Goal: Information Seeking & Learning: Learn about a topic

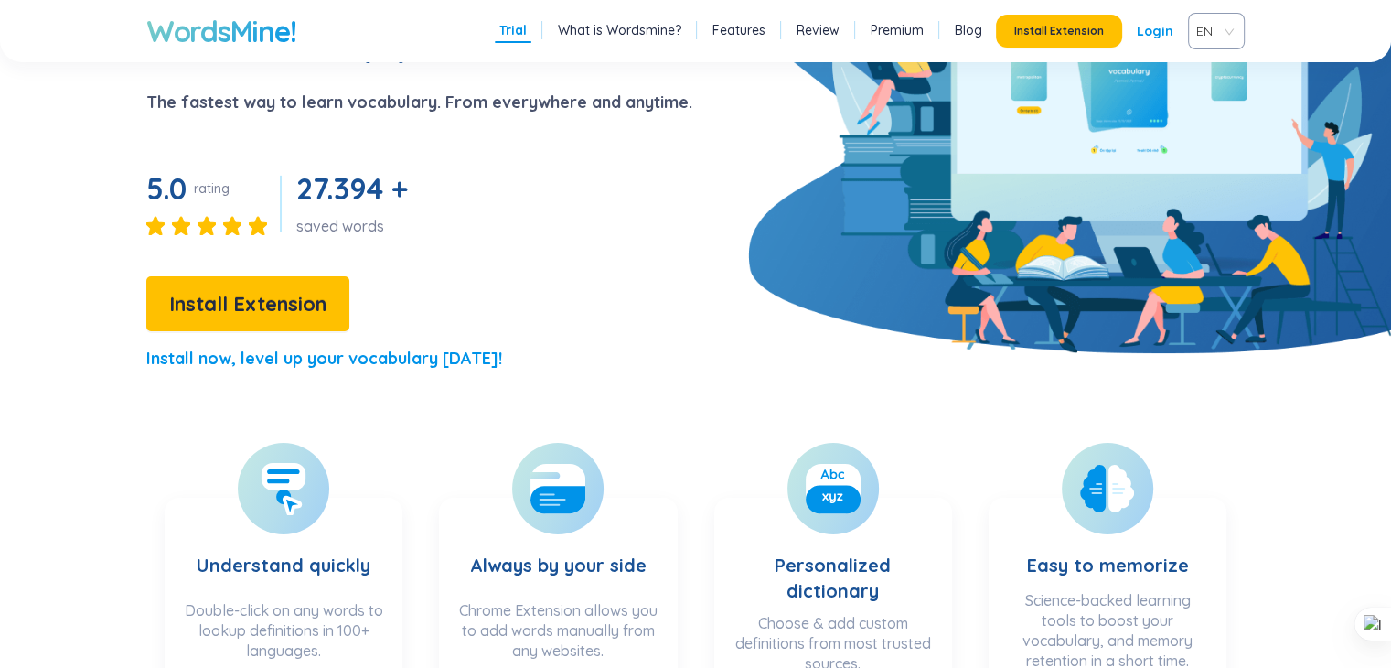
scroll to position [238, 0]
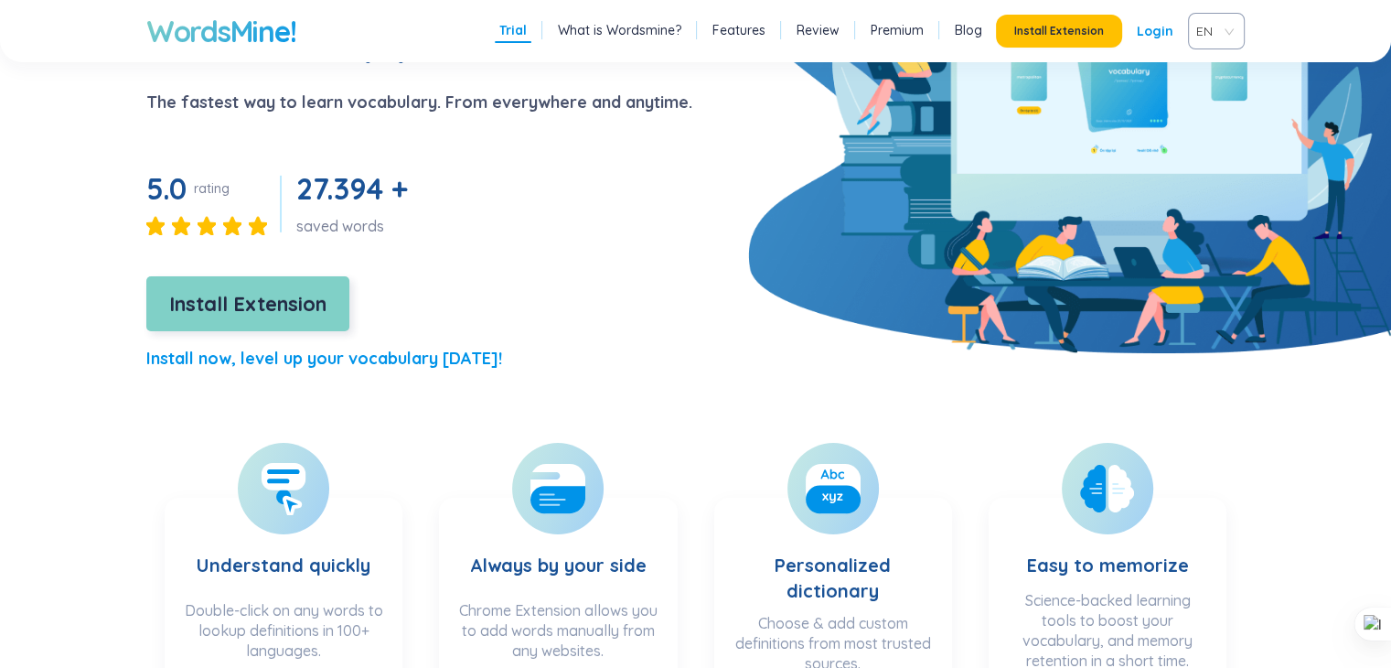
click at [311, 279] on button "Install Extension" at bounding box center [247, 303] width 203 height 55
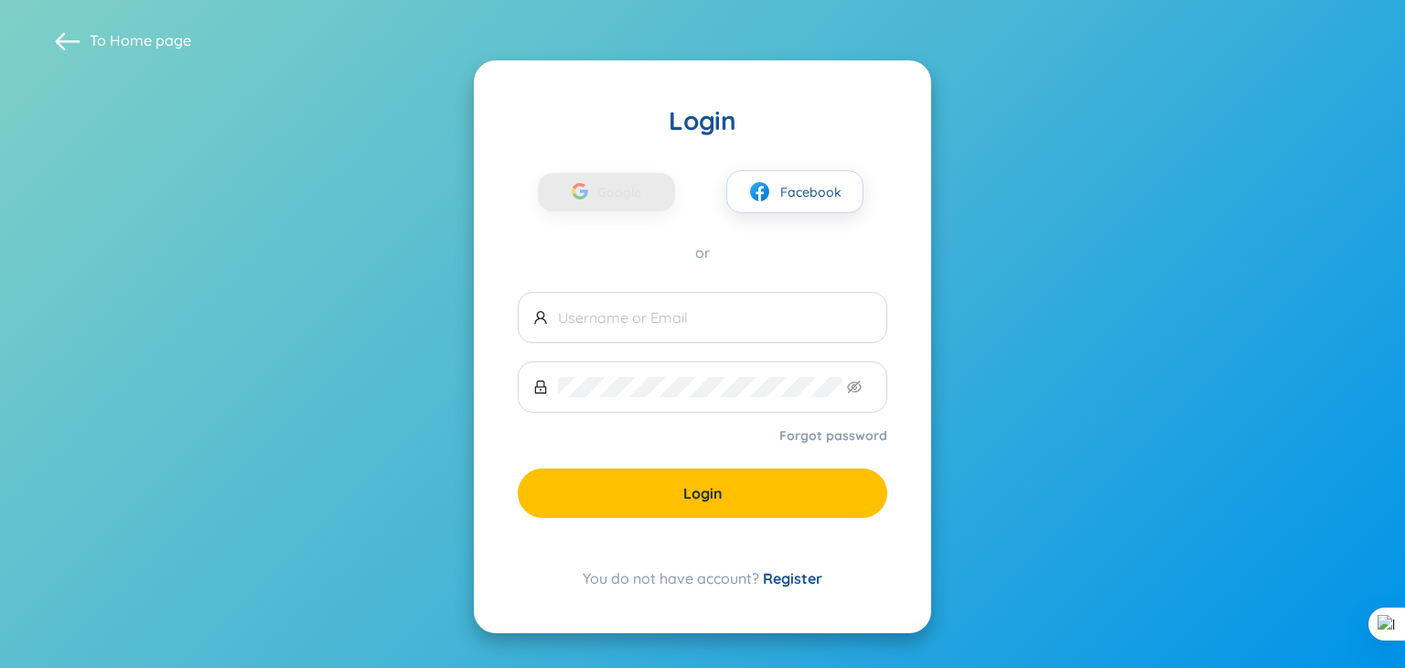
click at [645, 317] on input "text" at bounding box center [715, 317] width 314 height 20
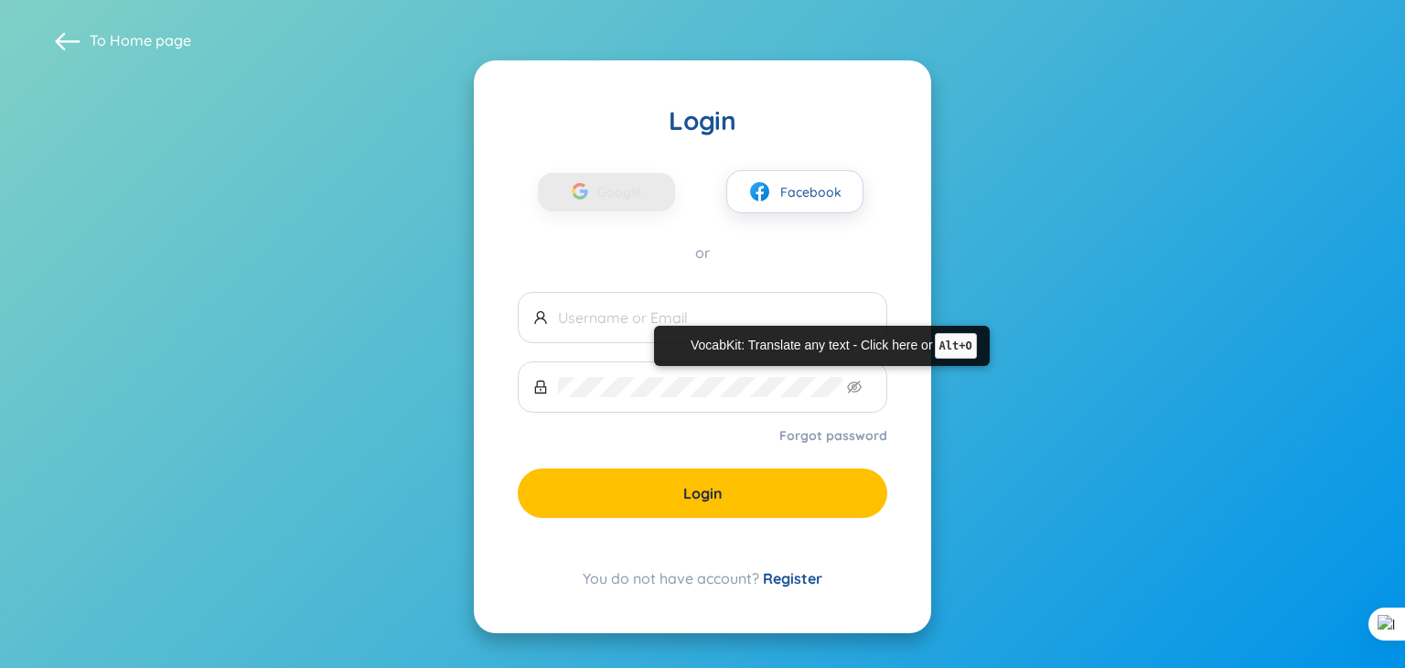
click at [645, 317] on input "text" at bounding box center [715, 317] width 314 height 20
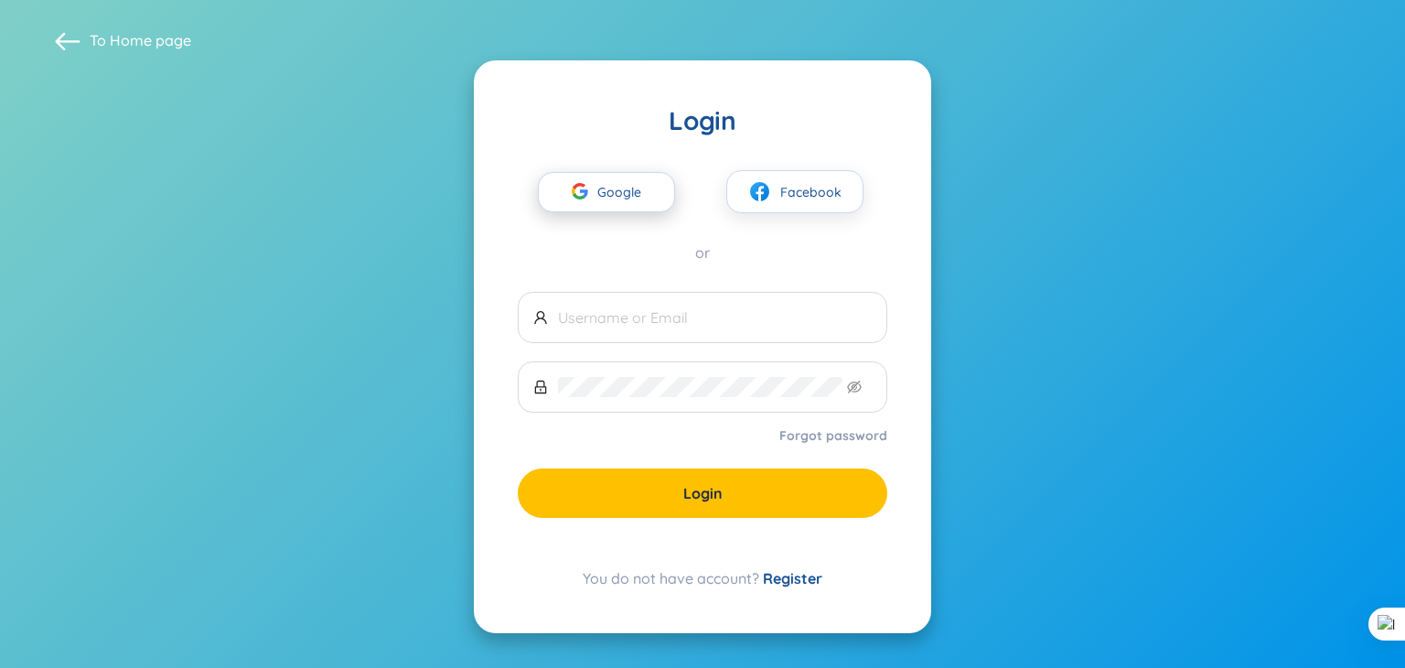
click at [602, 194] on span "Google" at bounding box center [623, 192] width 53 height 38
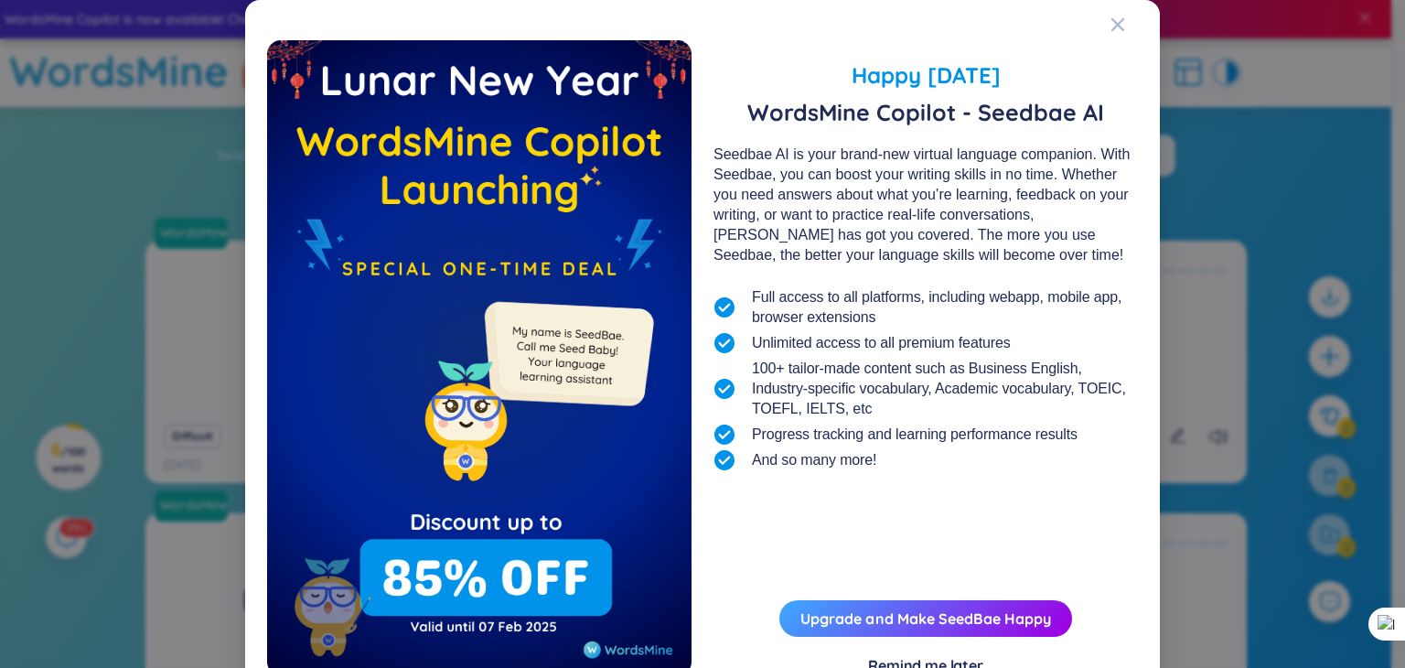
scroll to position [66, 0]
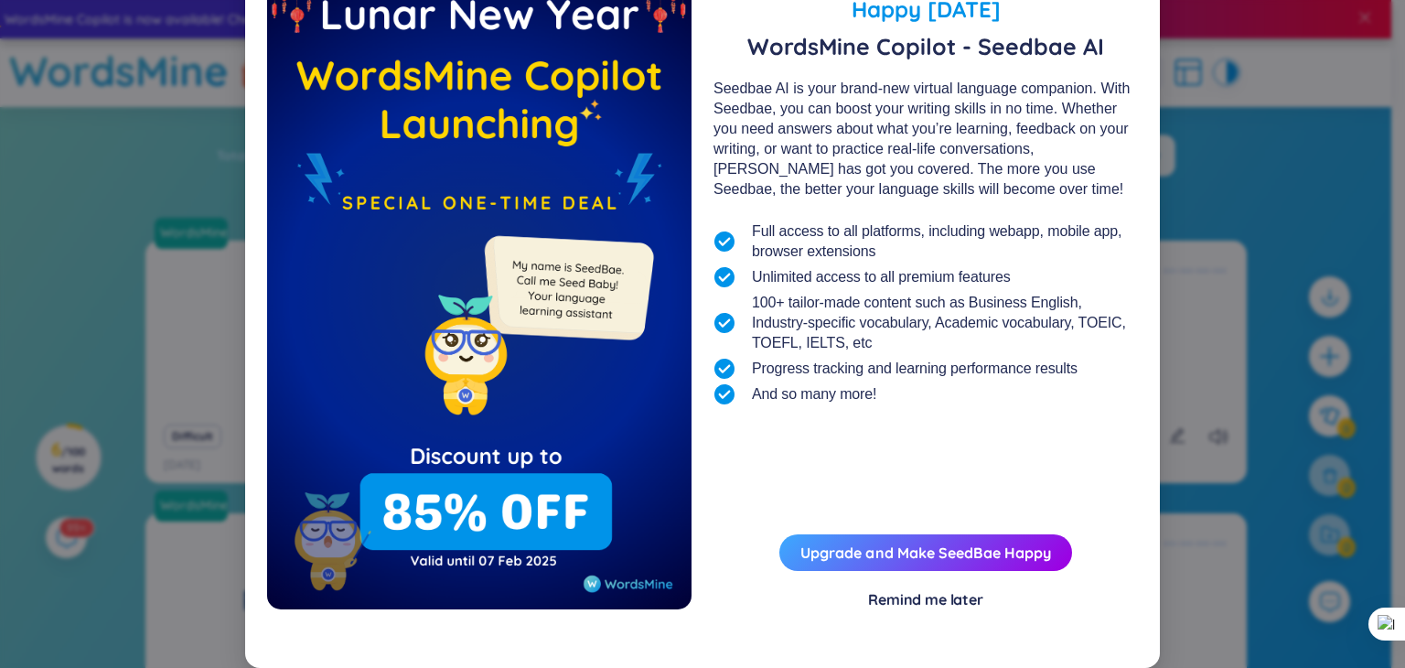
click at [930, 592] on div "Remind me later" at bounding box center [925, 599] width 115 height 20
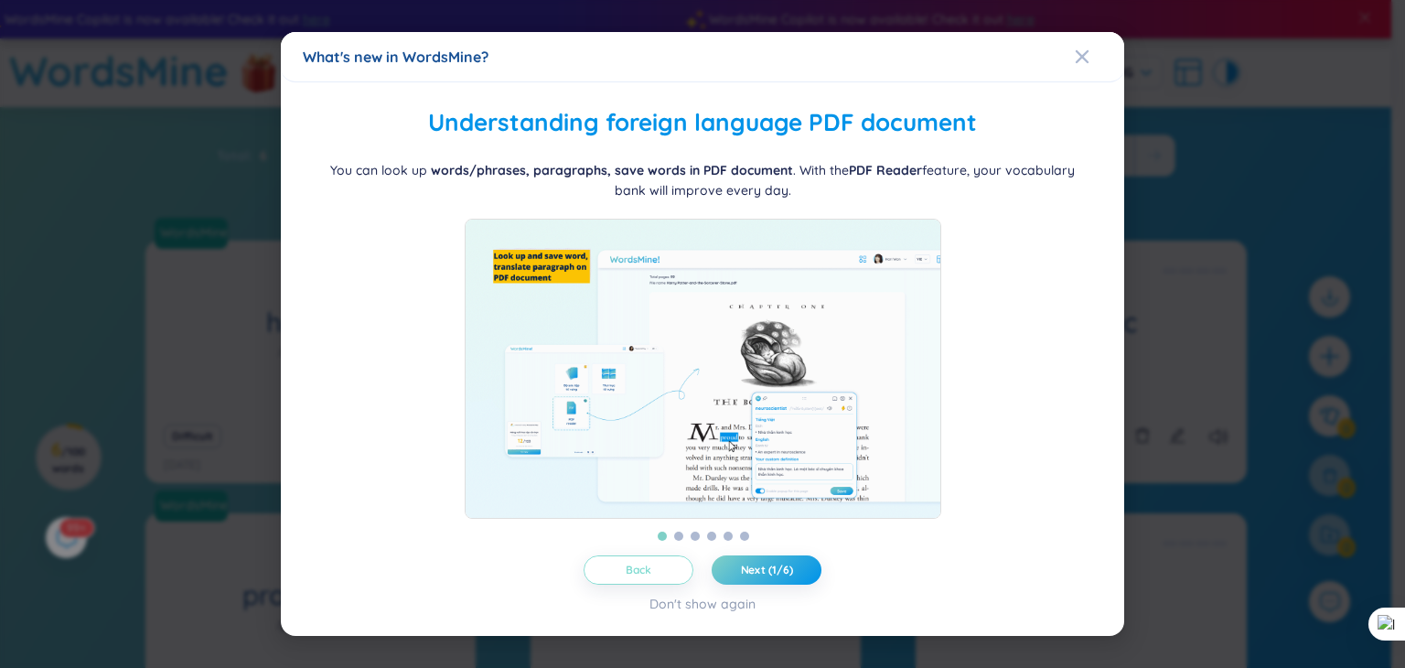
click at [655, 575] on button "Back" at bounding box center [639, 569] width 110 height 29
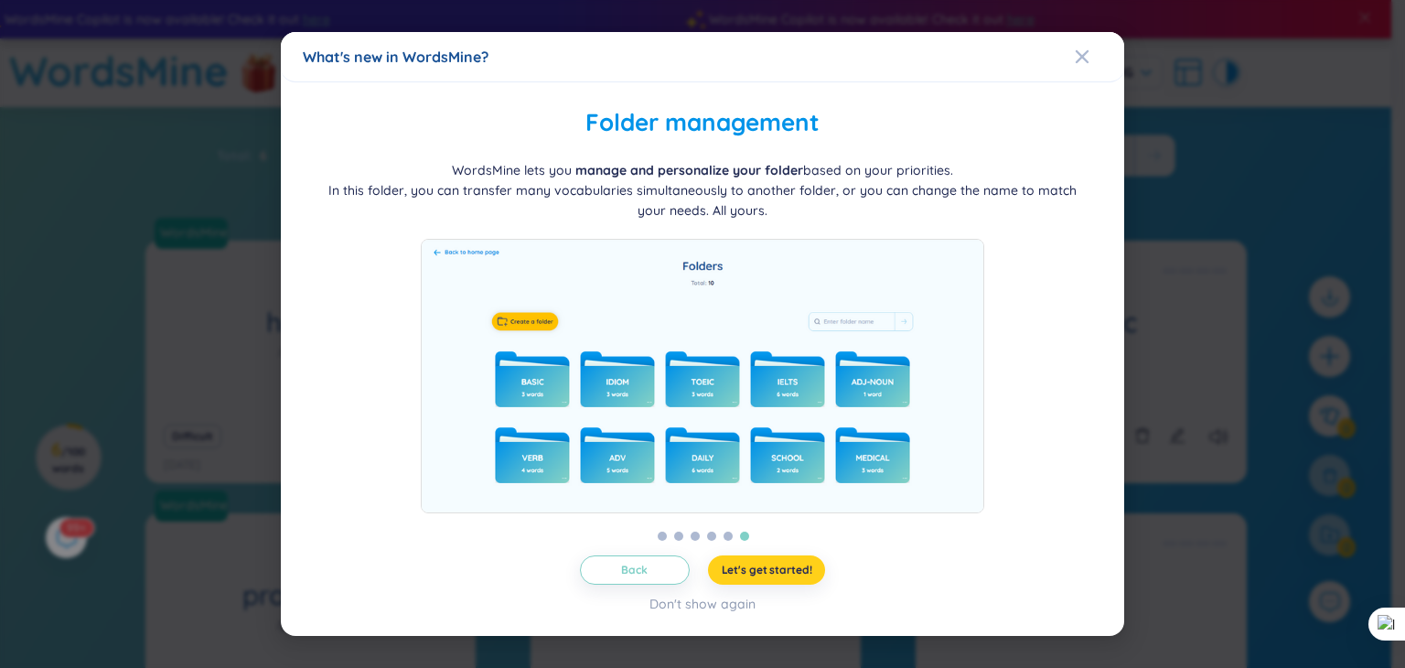
click at [762, 572] on span "Let's get started!" at bounding box center [767, 570] width 91 height 15
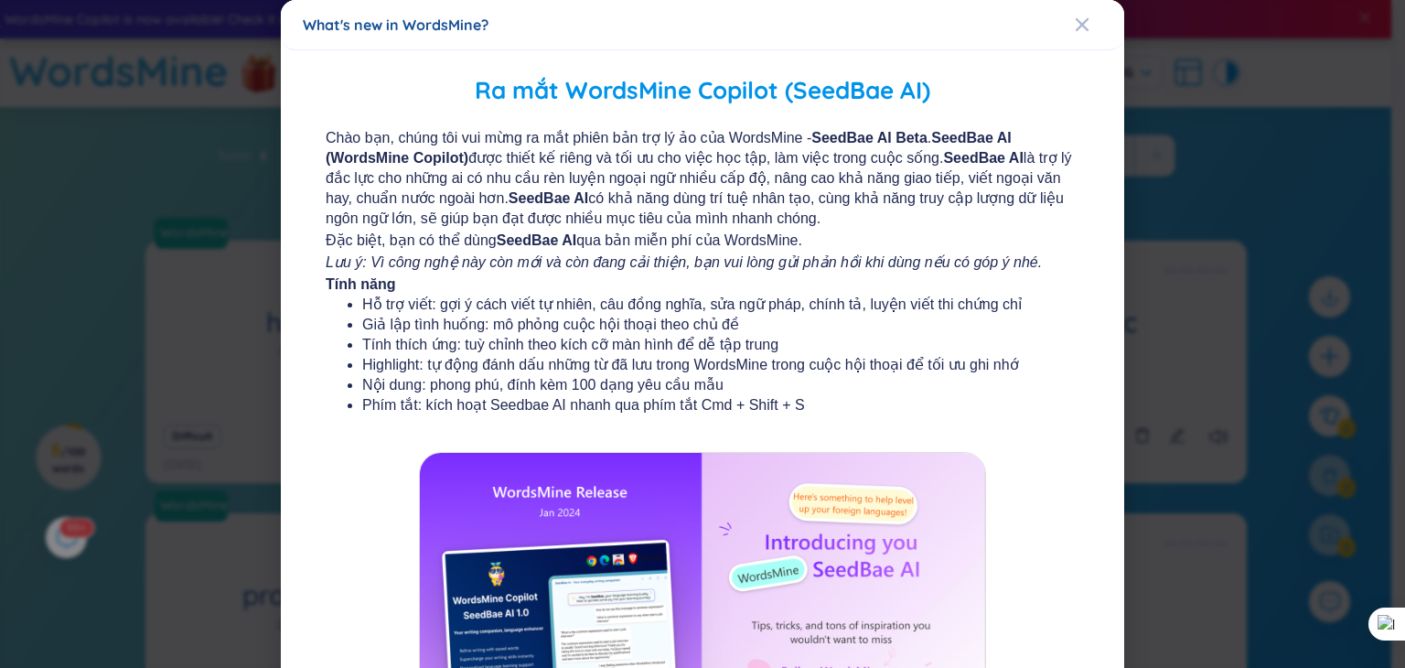
click at [687, 260] on icon "Lưu ý: Vì công nghệ này còn mới và còn đang cải thiện, bạn vui lòng gửi phản hồ…" at bounding box center [684, 262] width 716 height 16
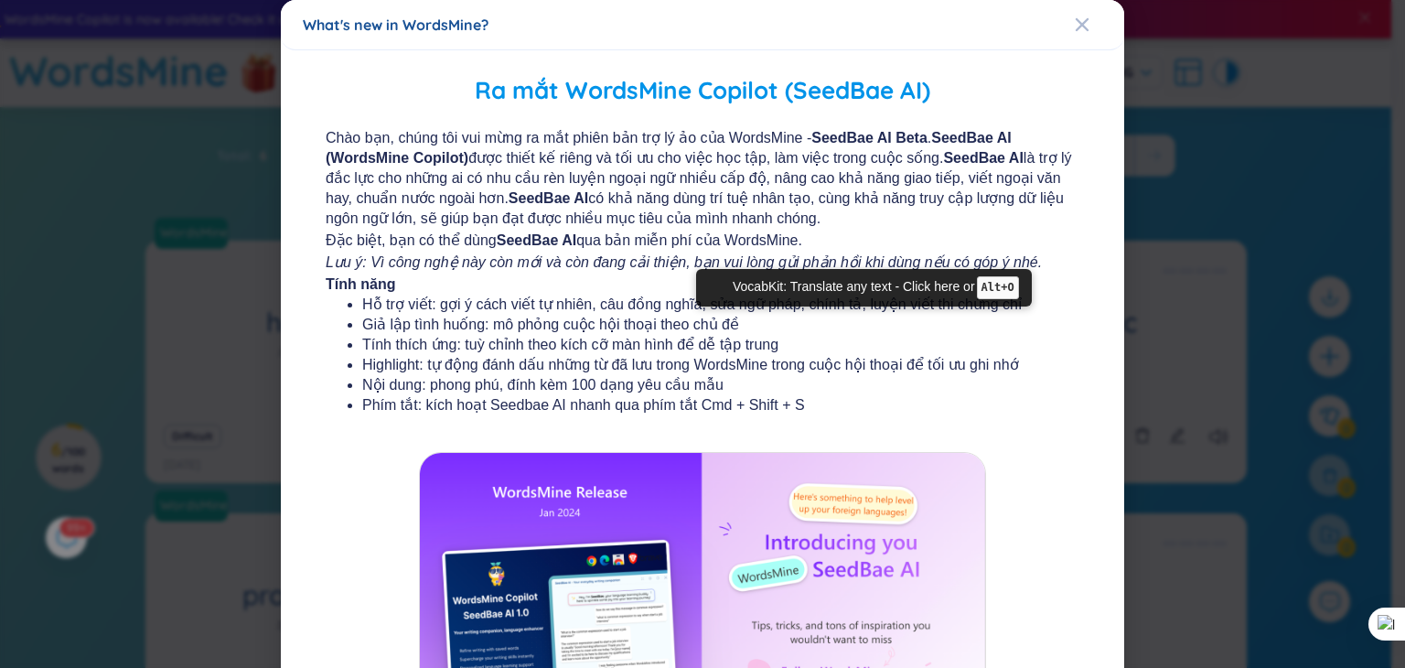
click at [687, 260] on icon "Lưu ý: Vì công nghệ này còn mới và còn đang cải thiện, bạn vui lòng gửi phản hồ…" at bounding box center [684, 262] width 716 height 16
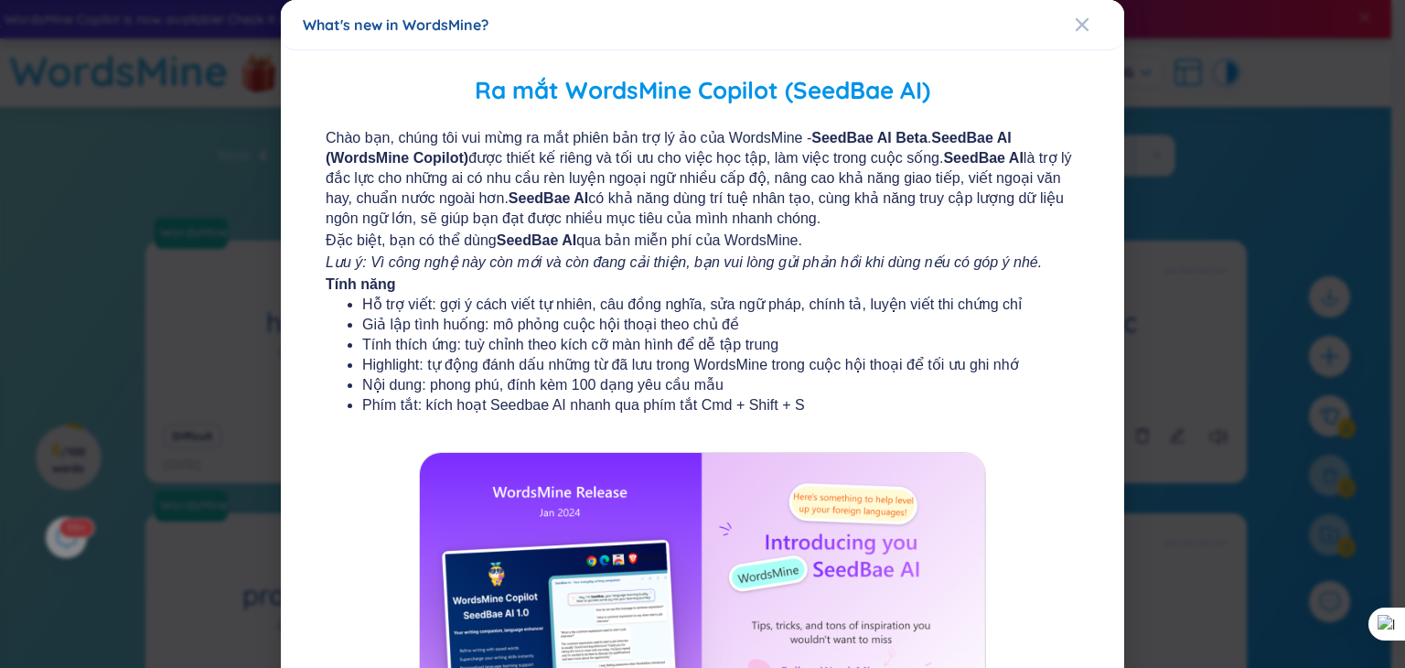
click at [687, 260] on icon "Lưu ý: Vì công nghệ này còn mới và còn đang cải thiện, bạn vui lòng gửi phản hồ…" at bounding box center [684, 262] width 716 height 16
click at [827, 133] on b "SeedBae AI Beta" at bounding box center [869, 138] width 116 height 16
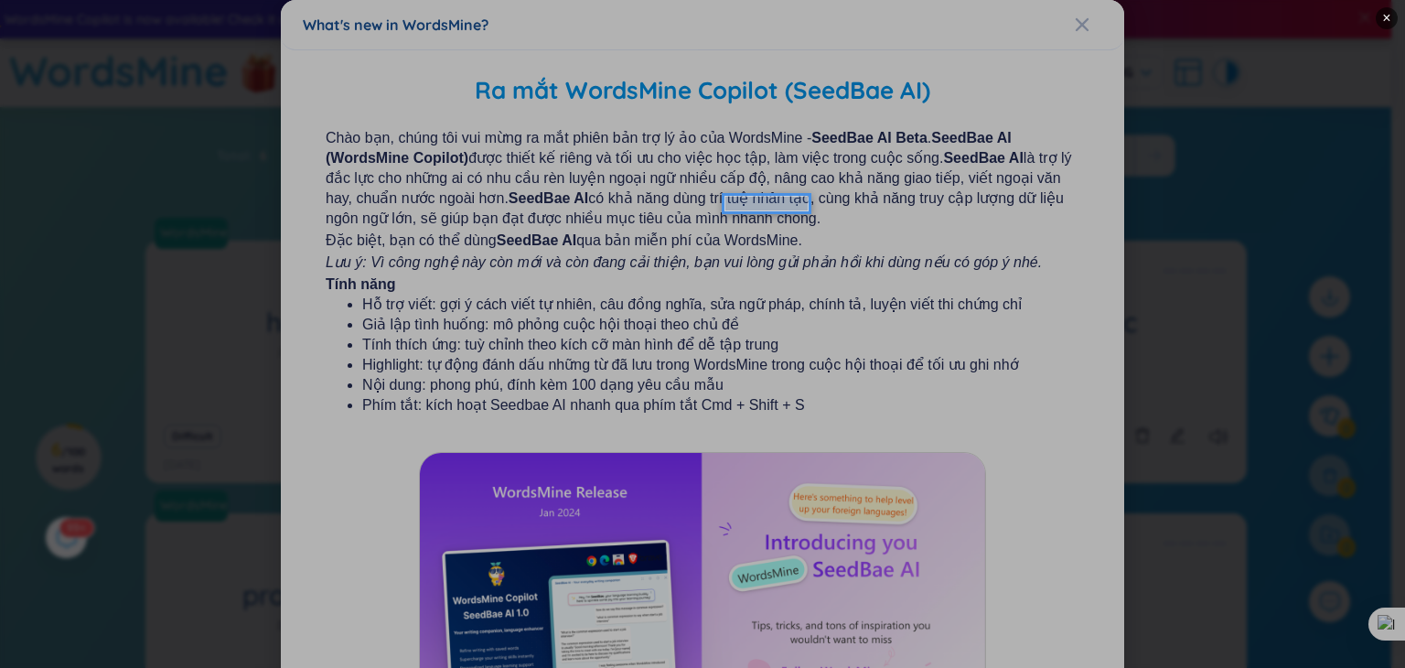
drag, startPoint x: 811, startPoint y: 193, endPoint x: 722, endPoint y: 214, distance: 92.1
click at [722, 214] on div "Drawing selection box ×" at bounding box center [702, 334] width 1405 height 668
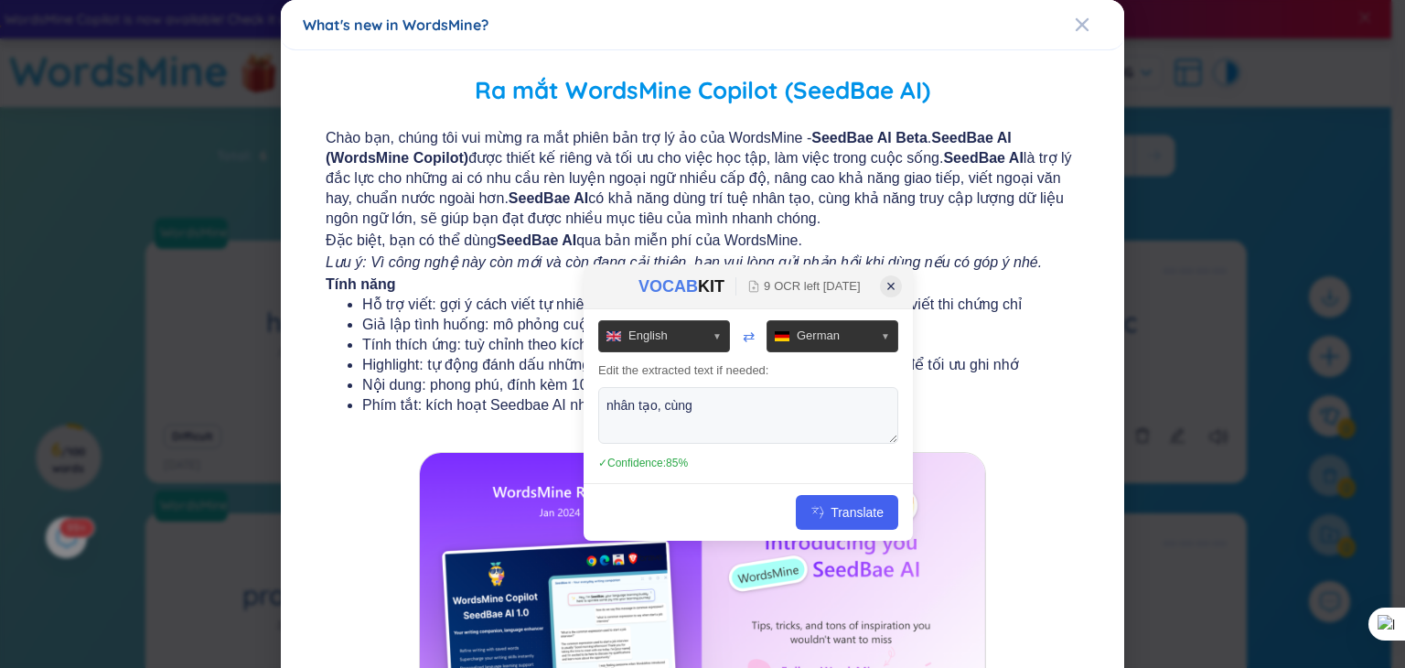
click at [900, 290] on button "×" at bounding box center [891, 286] width 22 height 22
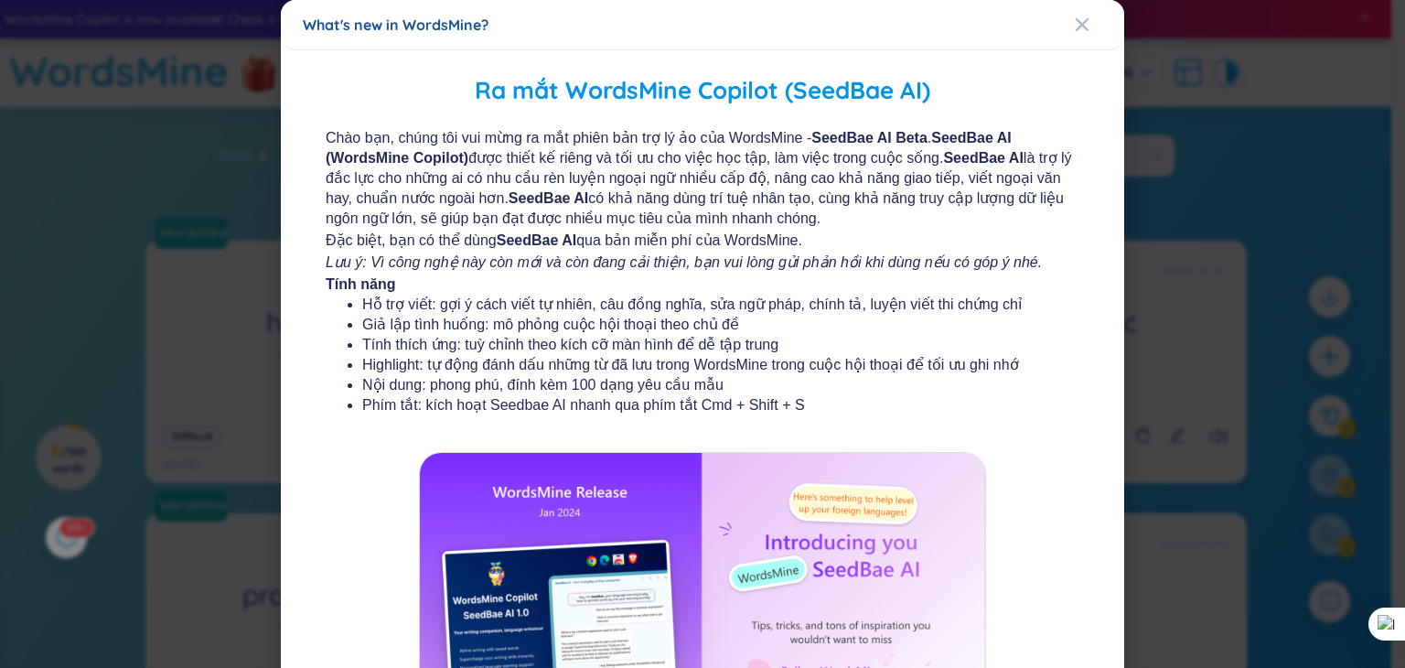
scroll to position [201, 0]
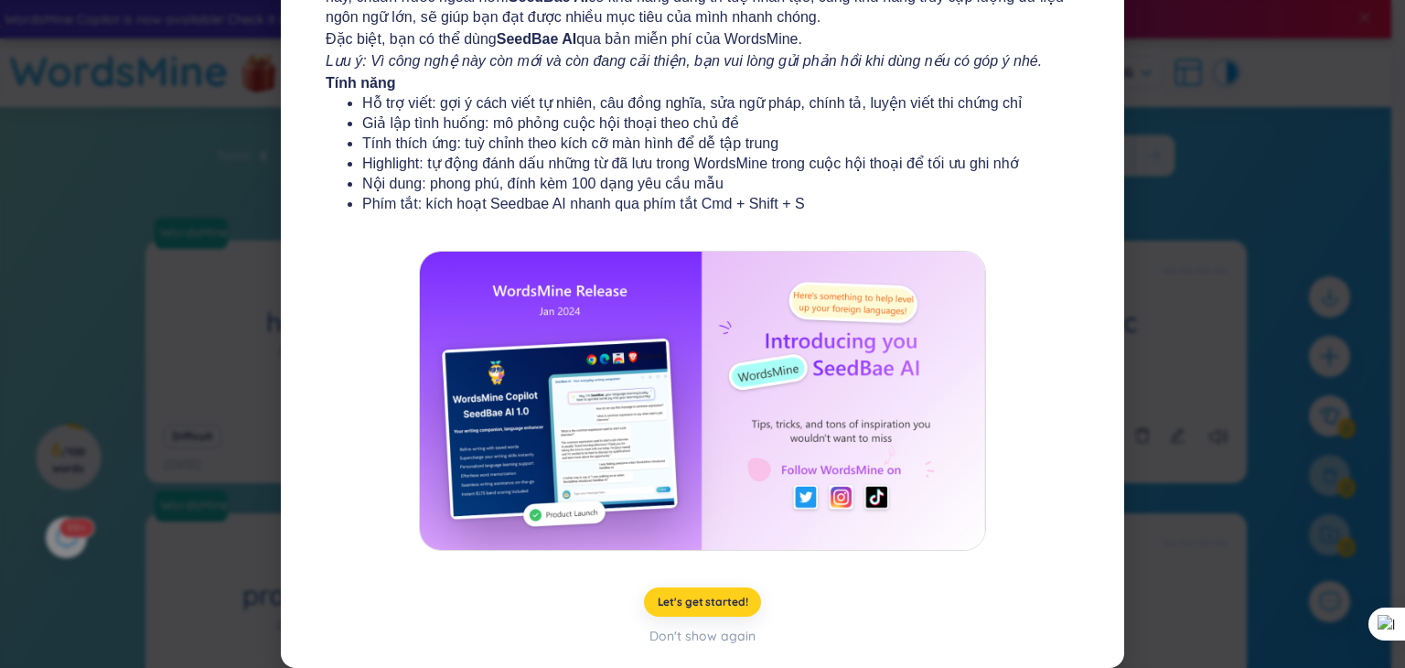
click at [731, 594] on button "Let's get started!" at bounding box center [703, 601] width 118 height 29
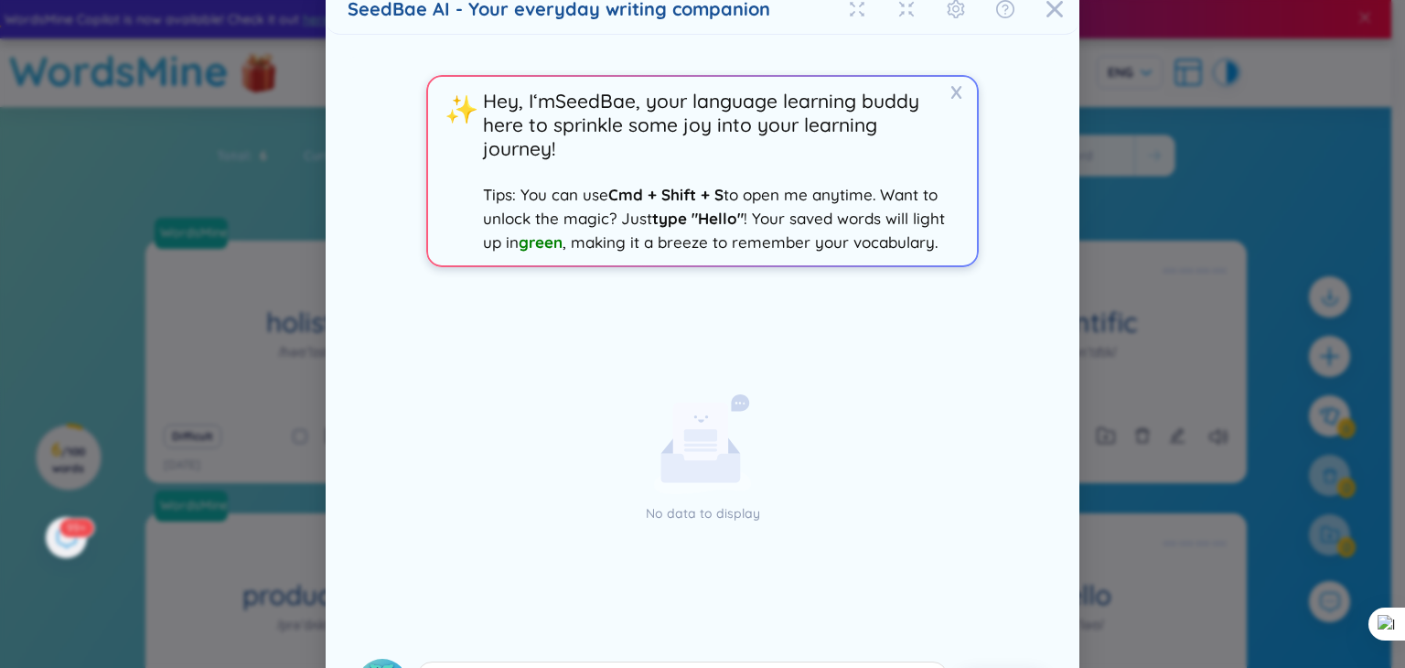
scroll to position [89, 0]
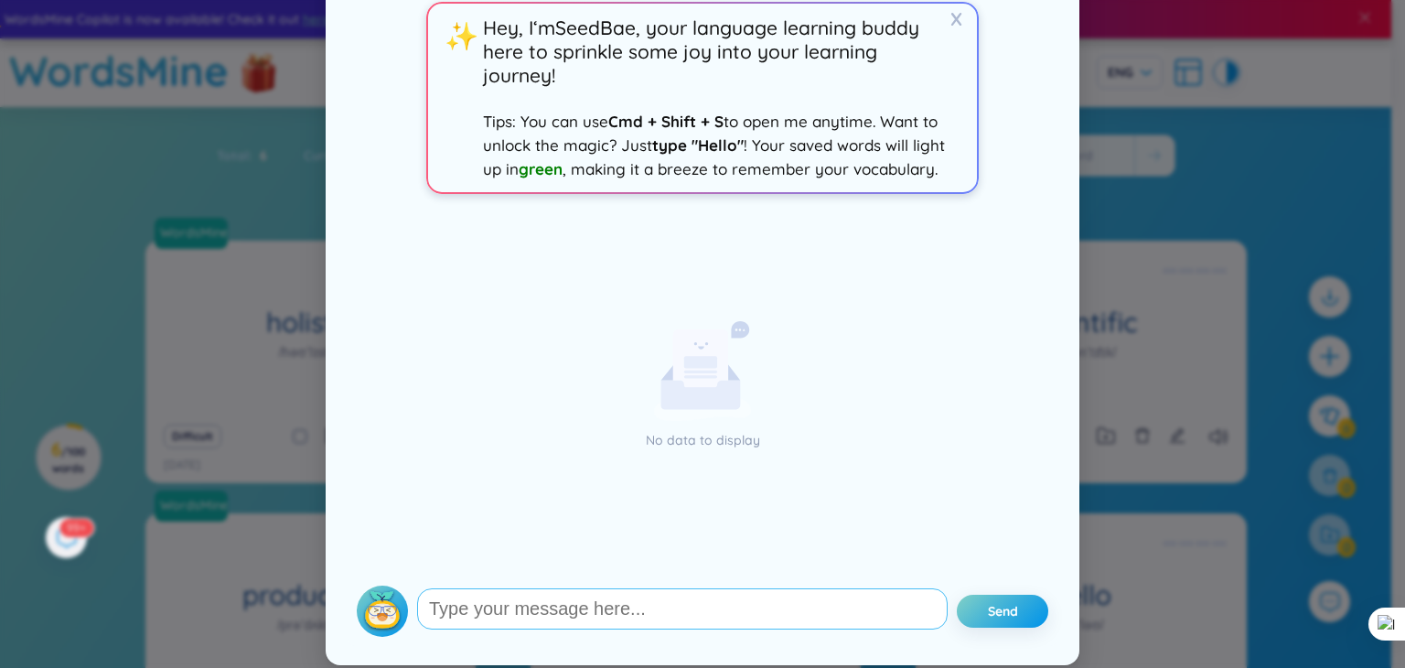
click at [692, 623] on textarea at bounding box center [682, 608] width 531 height 41
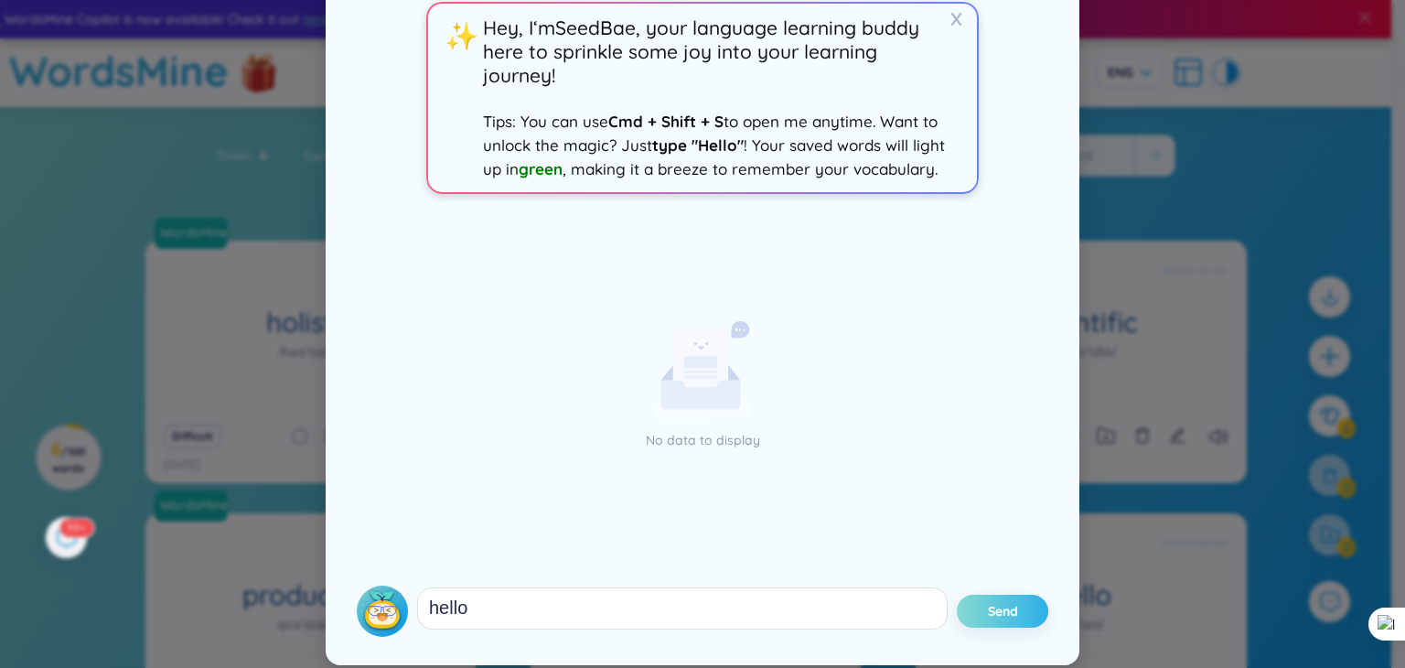
type textarea "hello"
click at [993, 605] on span "Send" at bounding box center [1003, 611] width 30 height 18
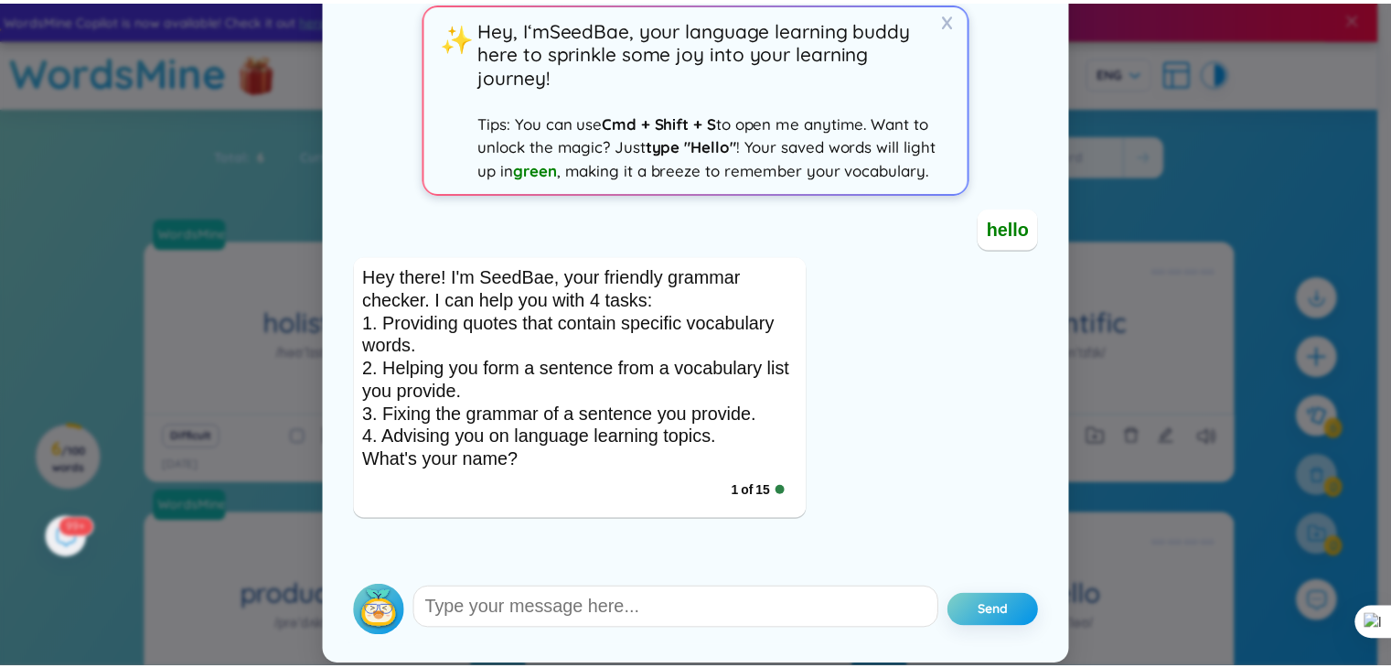
scroll to position [0, 0]
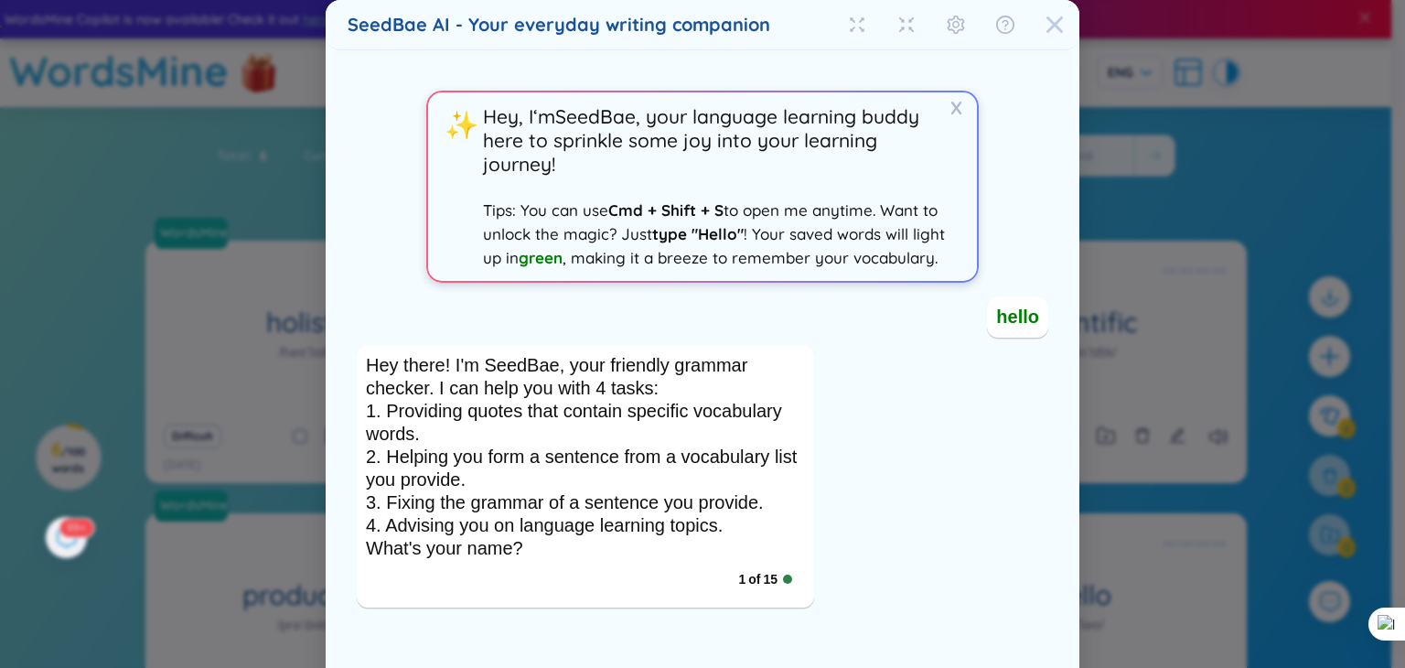
click at [1055, 20] on icon "Close" at bounding box center [1055, 25] width 18 height 18
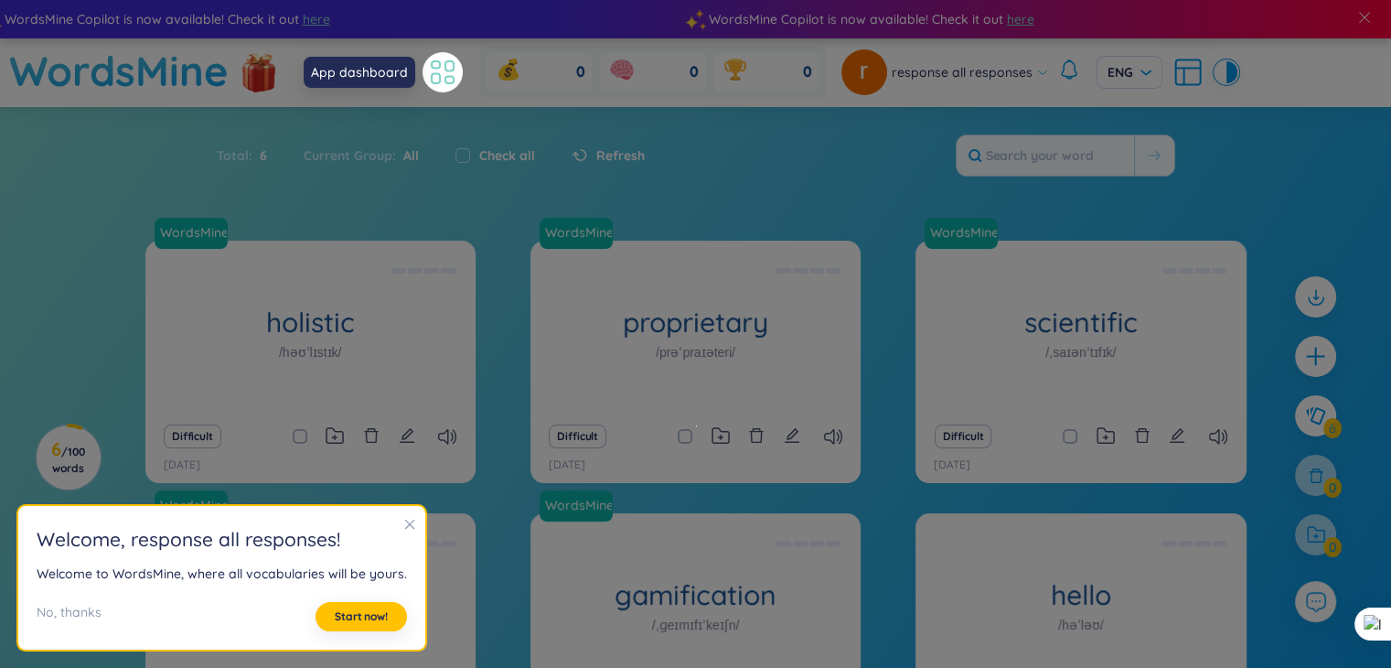
click at [444, 74] on icon at bounding box center [442, 72] width 33 height 33
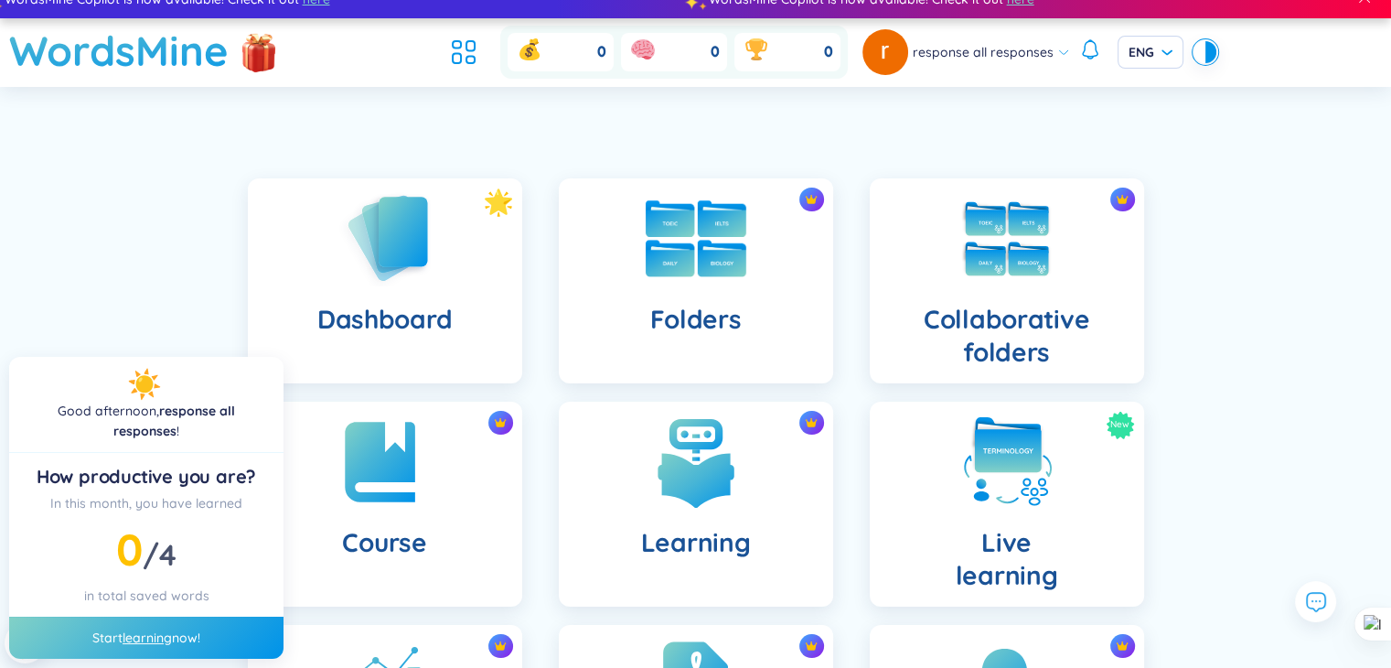
scroll to position [32, 0]
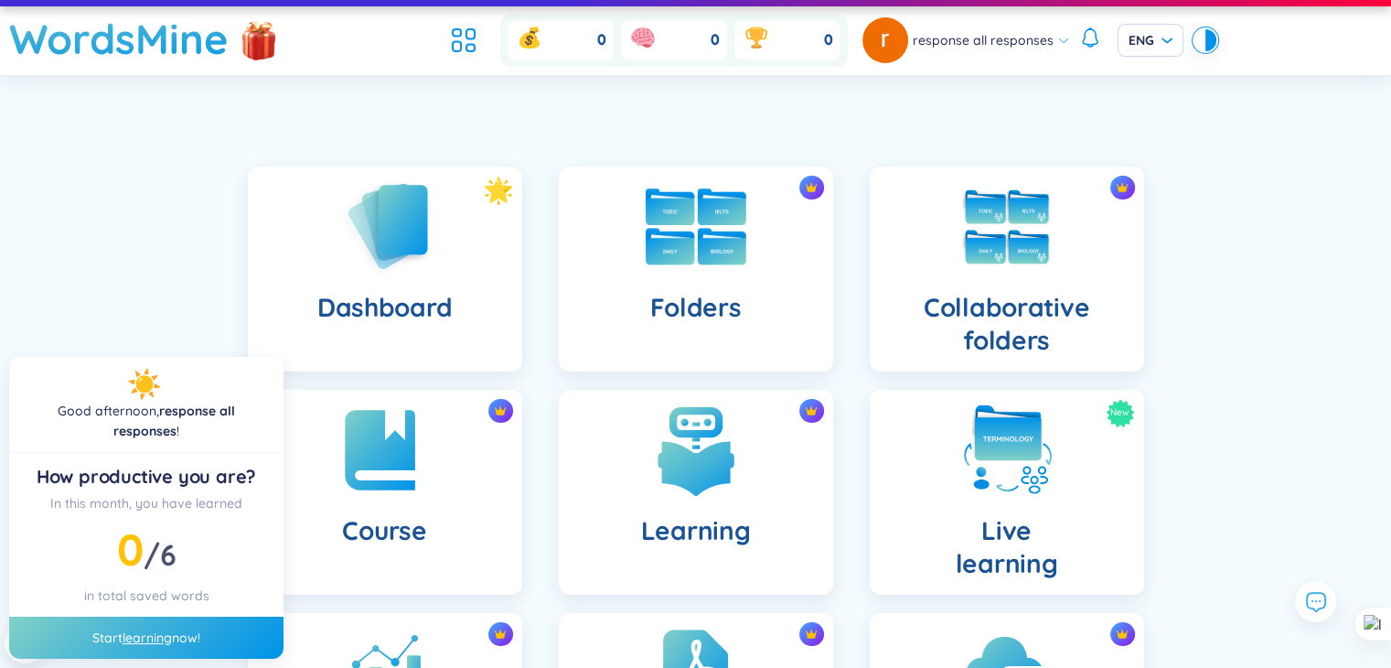
click at [646, 263] on img at bounding box center [696, 226] width 101 height 77
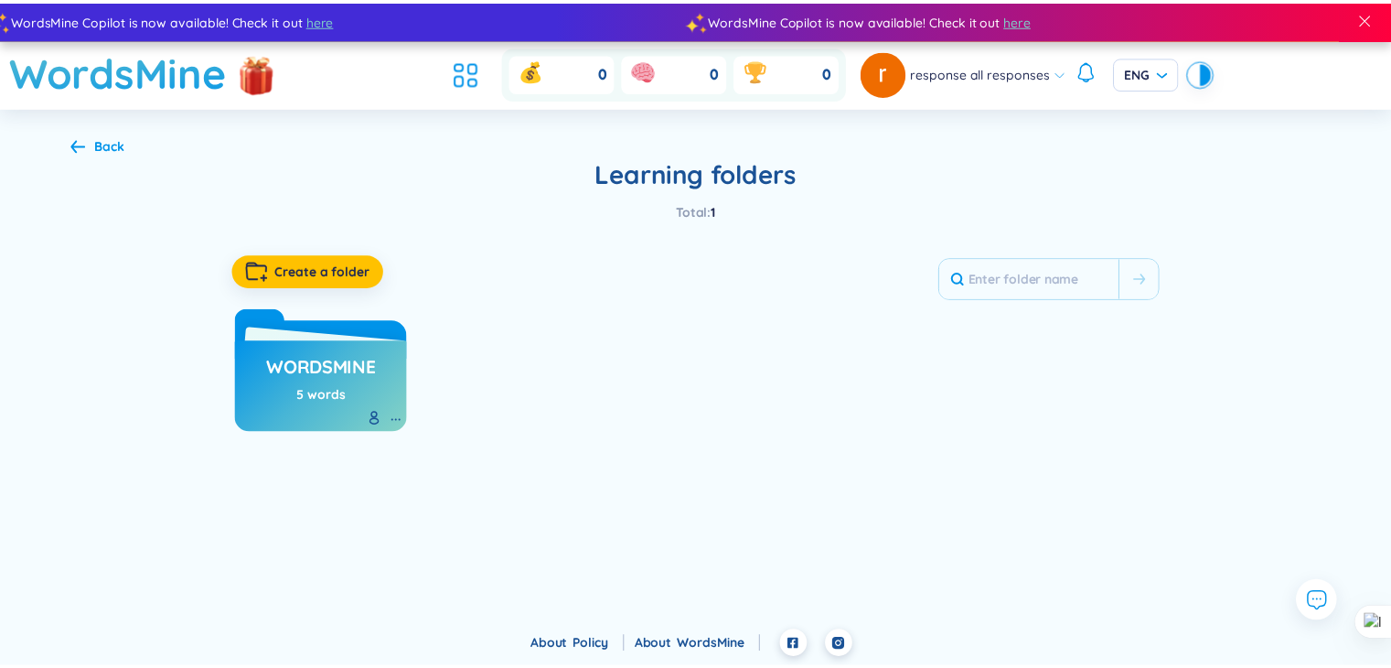
scroll to position [32, 0]
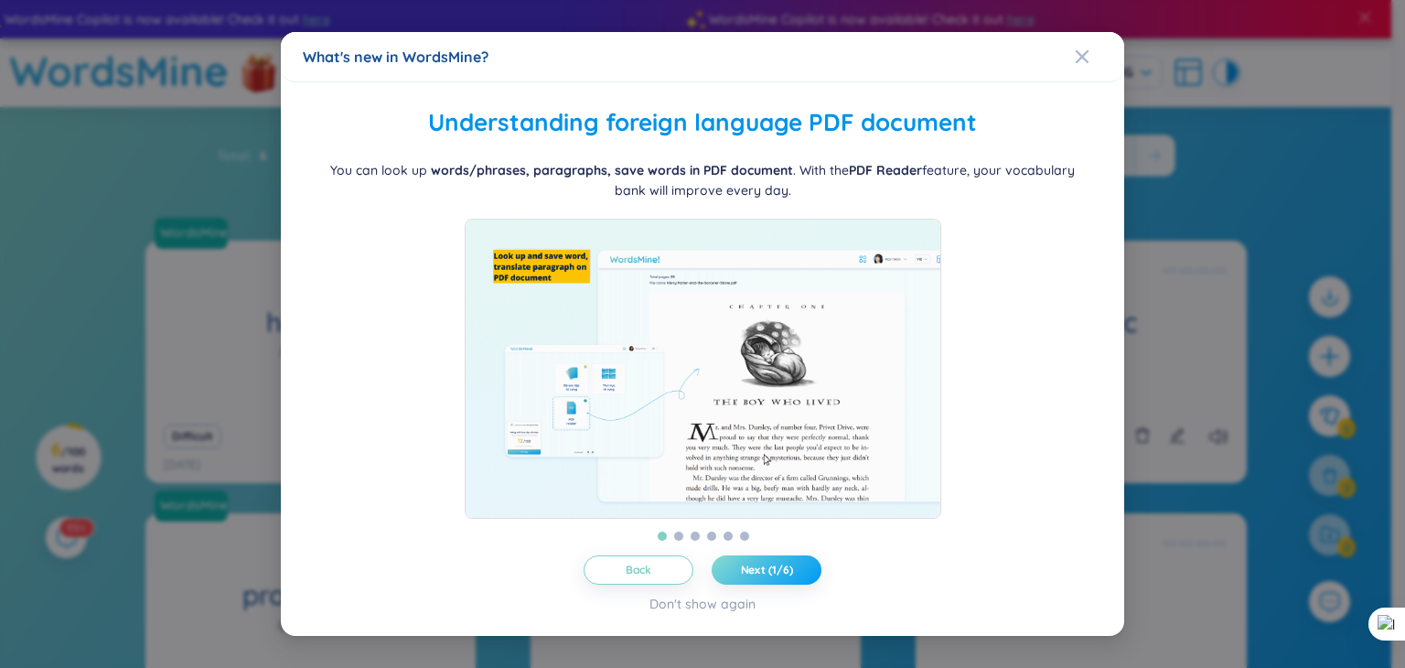
click at [789, 577] on span "Next (1/6)" at bounding box center [767, 570] width 52 height 15
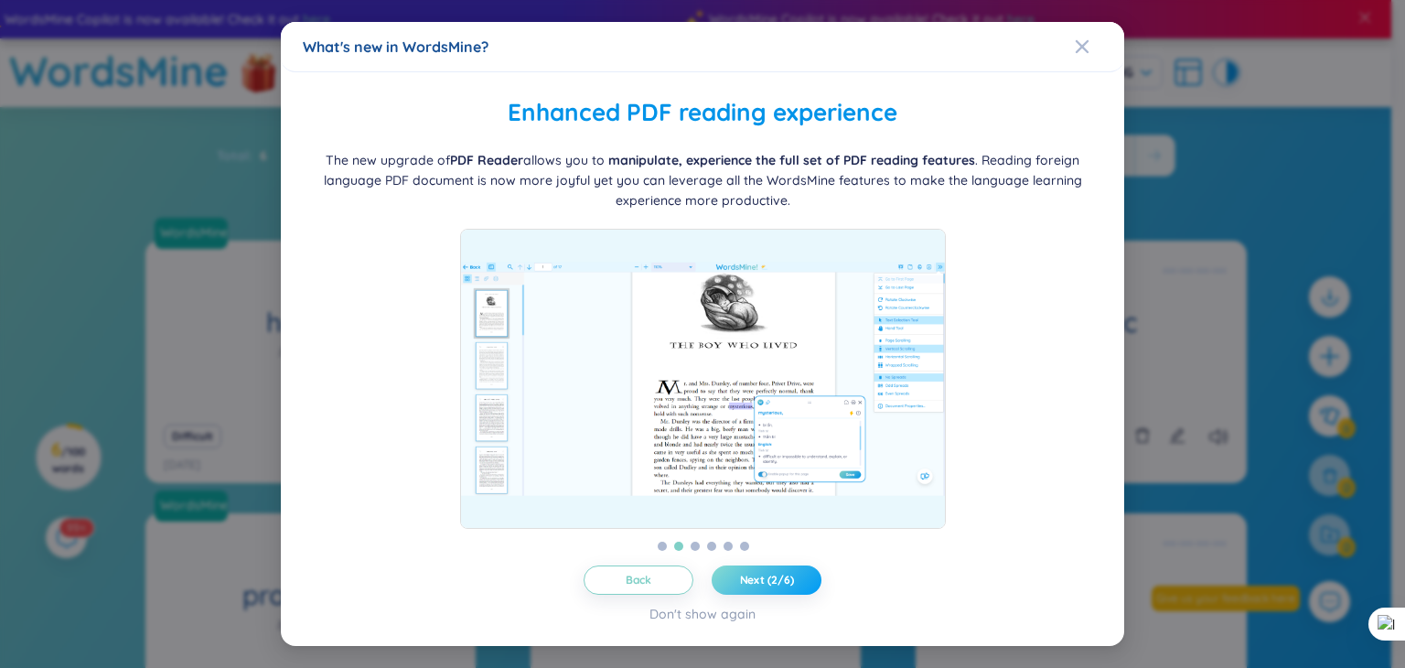
click at [789, 586] on span "Next (2/6)" at bounding box center [767, 580] width 54 height 15
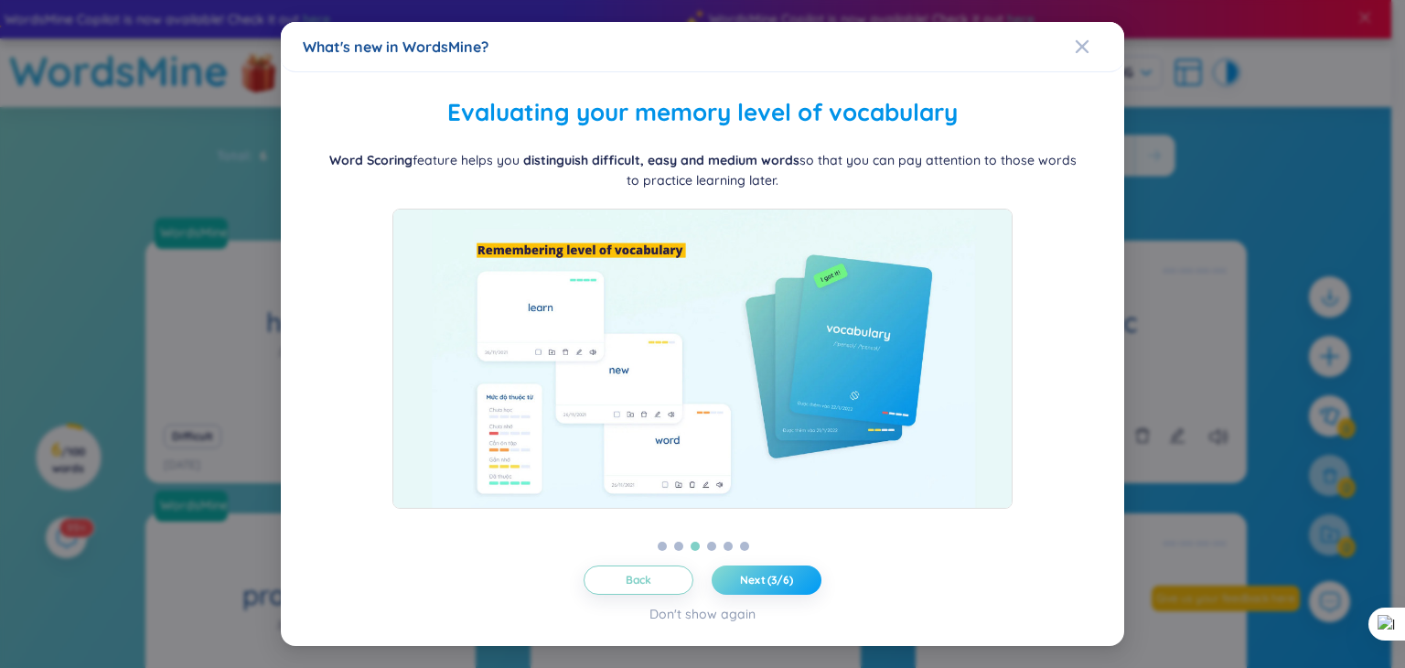
click at [768, 565] on button "Next (3/6)" at bounding box center [767, 579] width 110 height 29
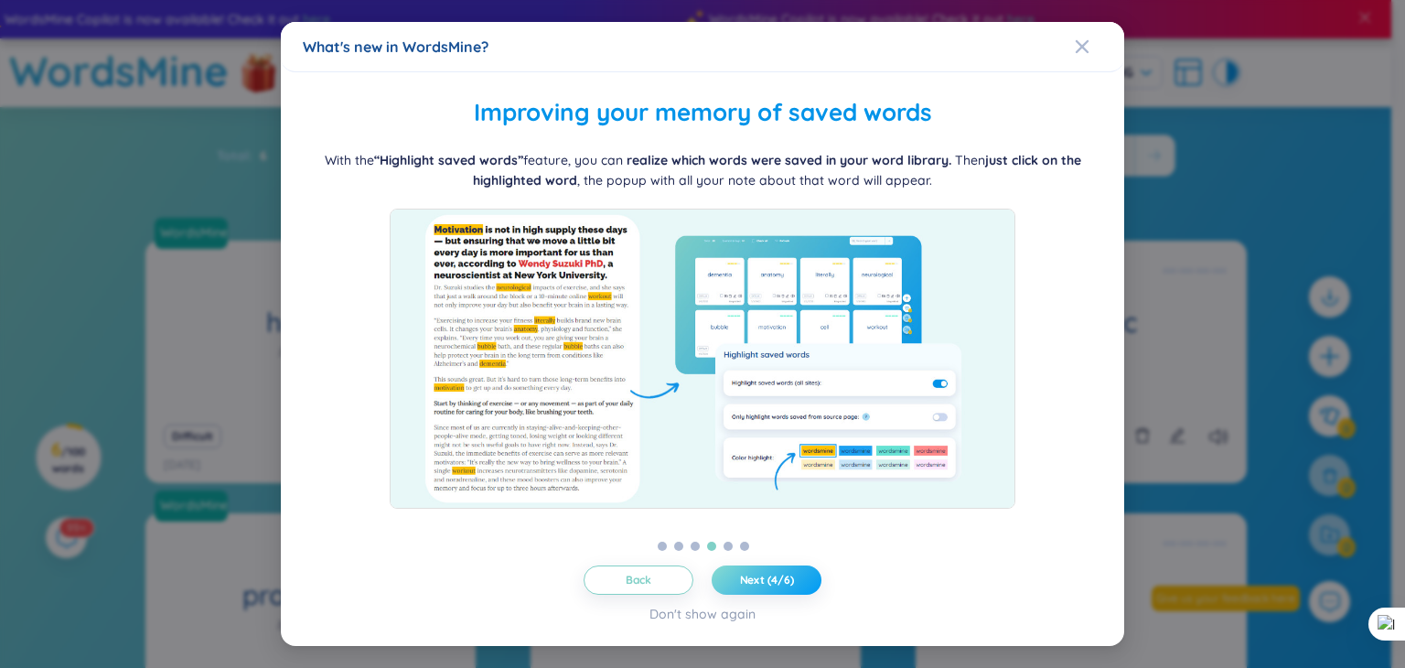
click at [768, 565] on button "Next (4/6)" at bounding box center [767, 579] width 110 height 29
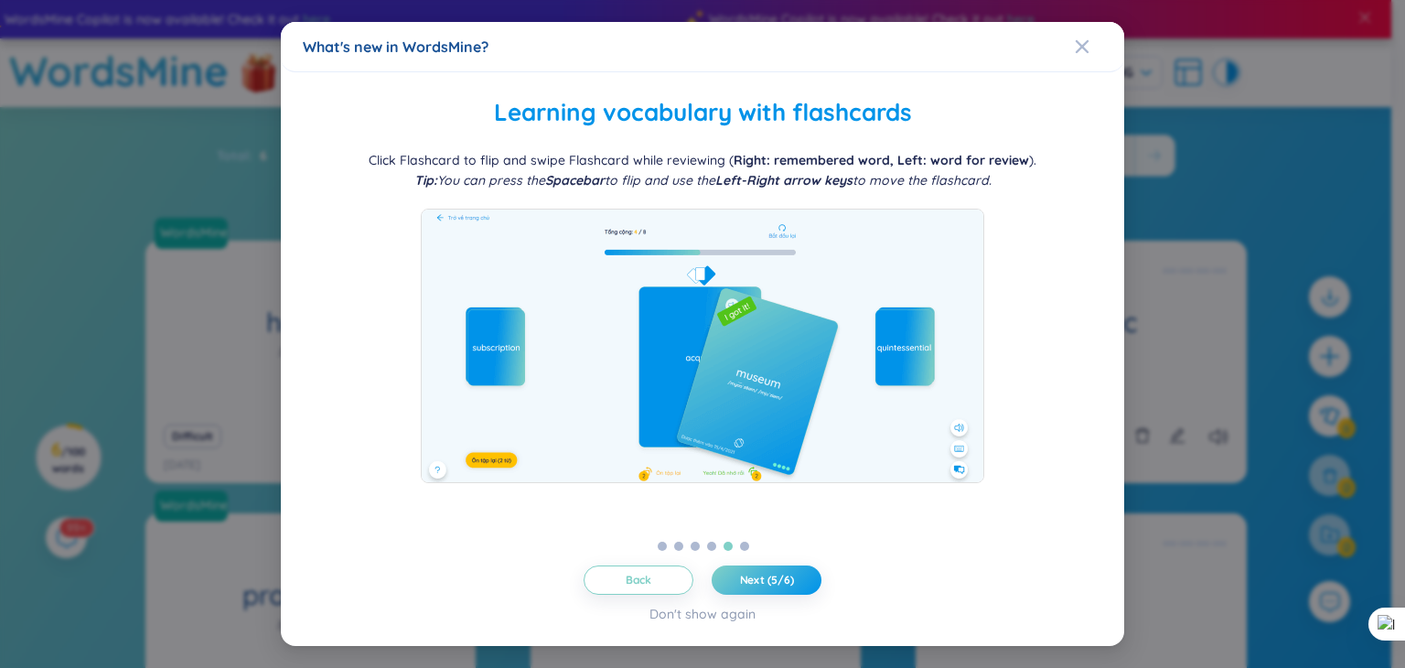
click at [1071, 41] on div "What's new in WordsMine?" at bounding box center [703, 47] width 800 height 20
click at [1087, 51] on icon "Close" at bounding box center [1082, 46] width 13 height 13
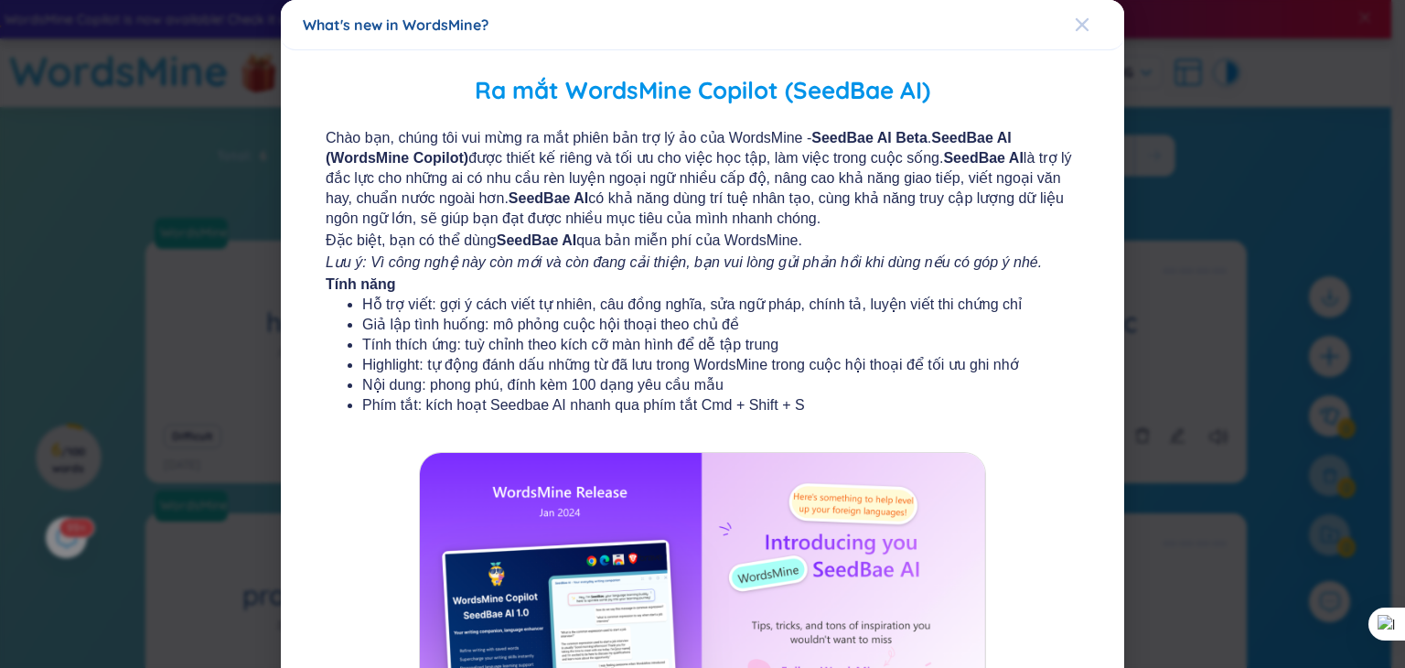
click at [1075, 25] on icon "Close" at bounding box center [1082, 24] width 15 height 15
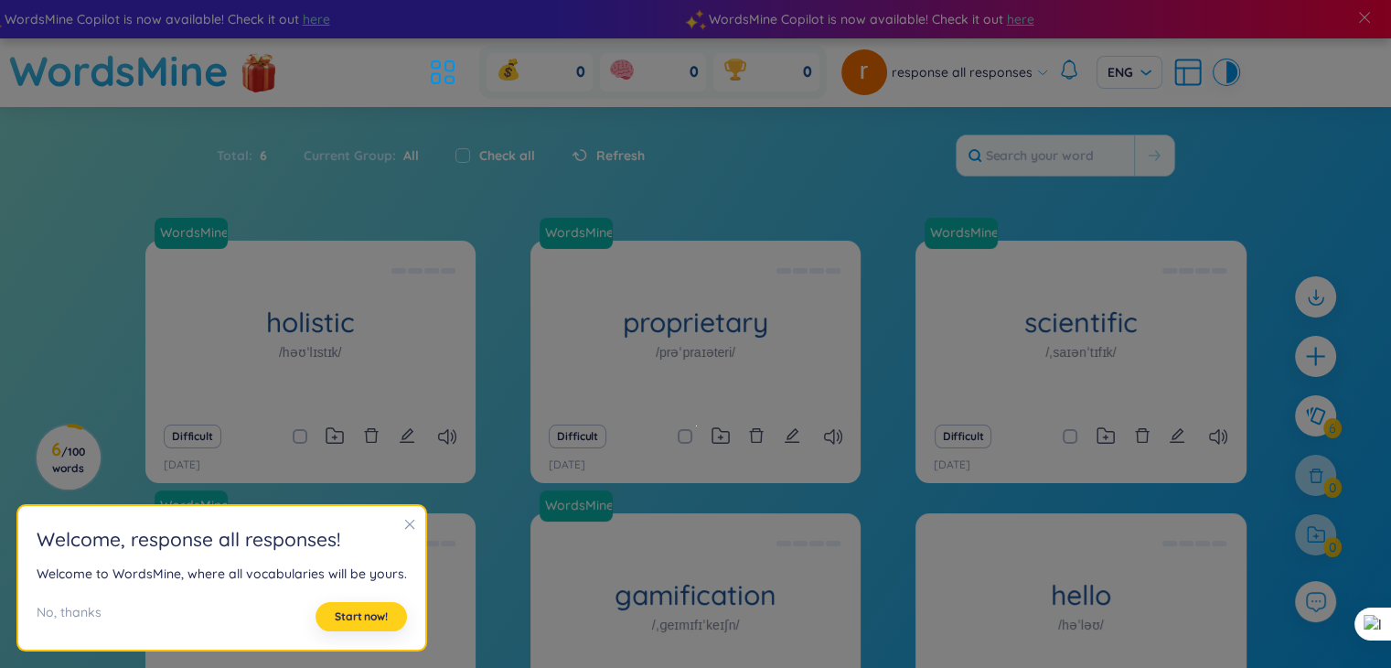
click at [342, 622] on span "Start now!" at bounding box center [361, 616] width 53 height 15
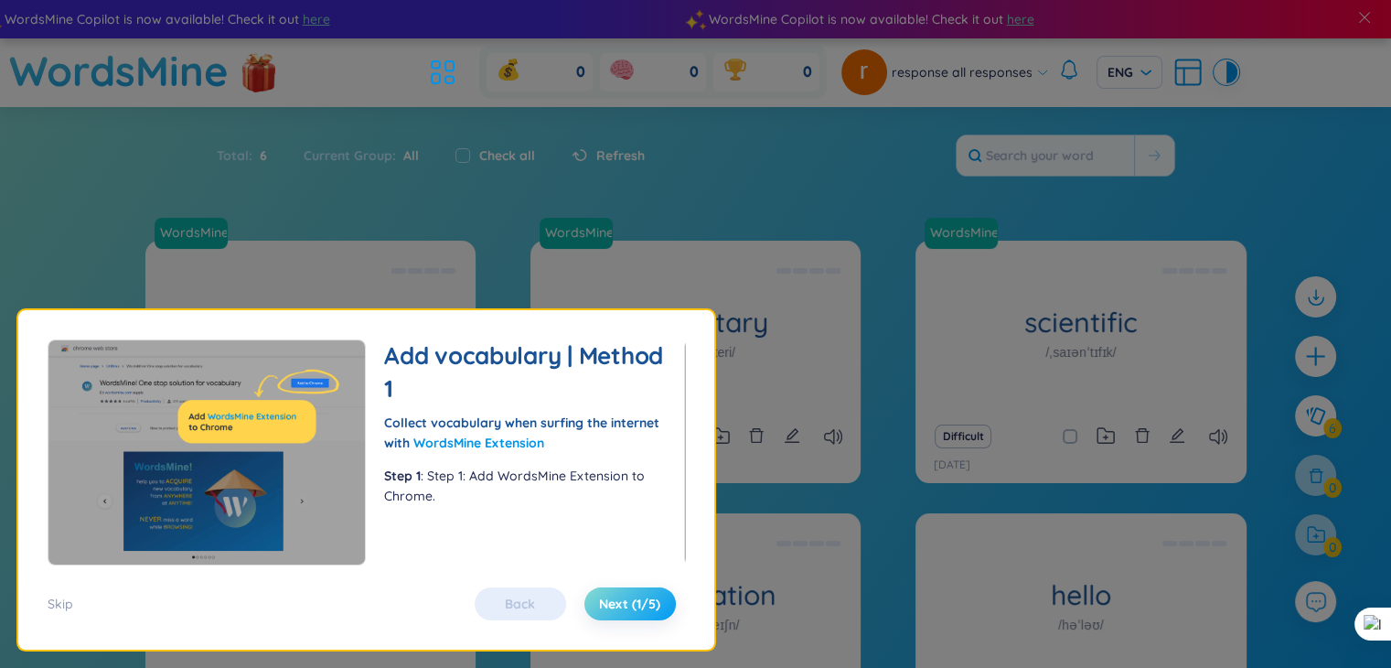
click at [620, 605] on span "Next (1/5)" at bounding box center [629, 604] width 61 height 18
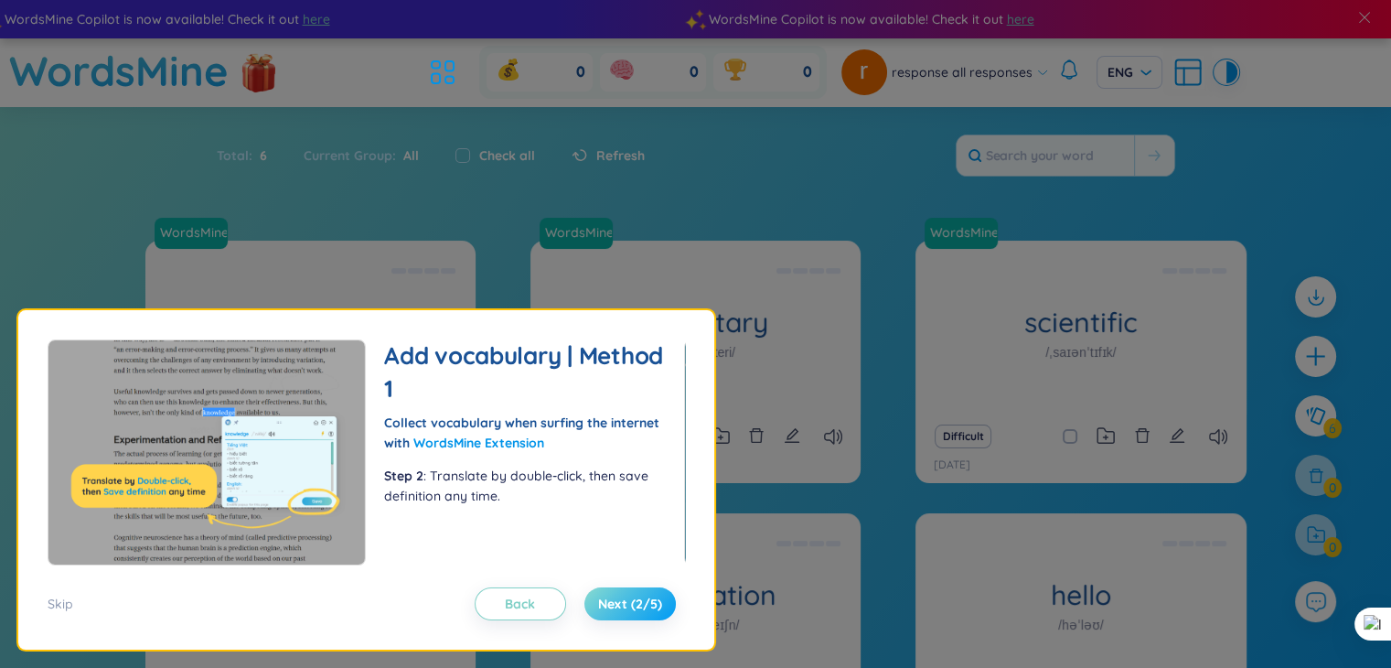
click at [613, 601] on span "Next (2/5)" at bounding box center [630, 604] width 64 height 18
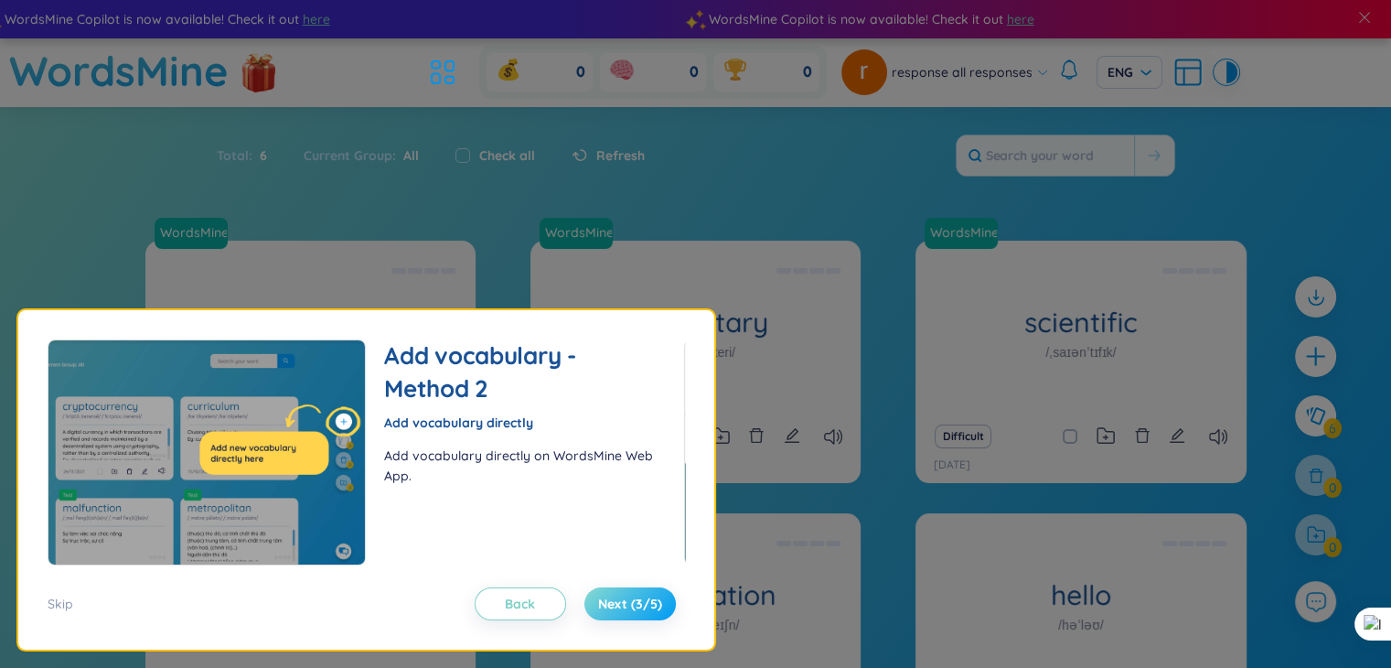
click at [639, 590] on button "Next (3/5)" at bounding box center [630, 603] width 91 height 33
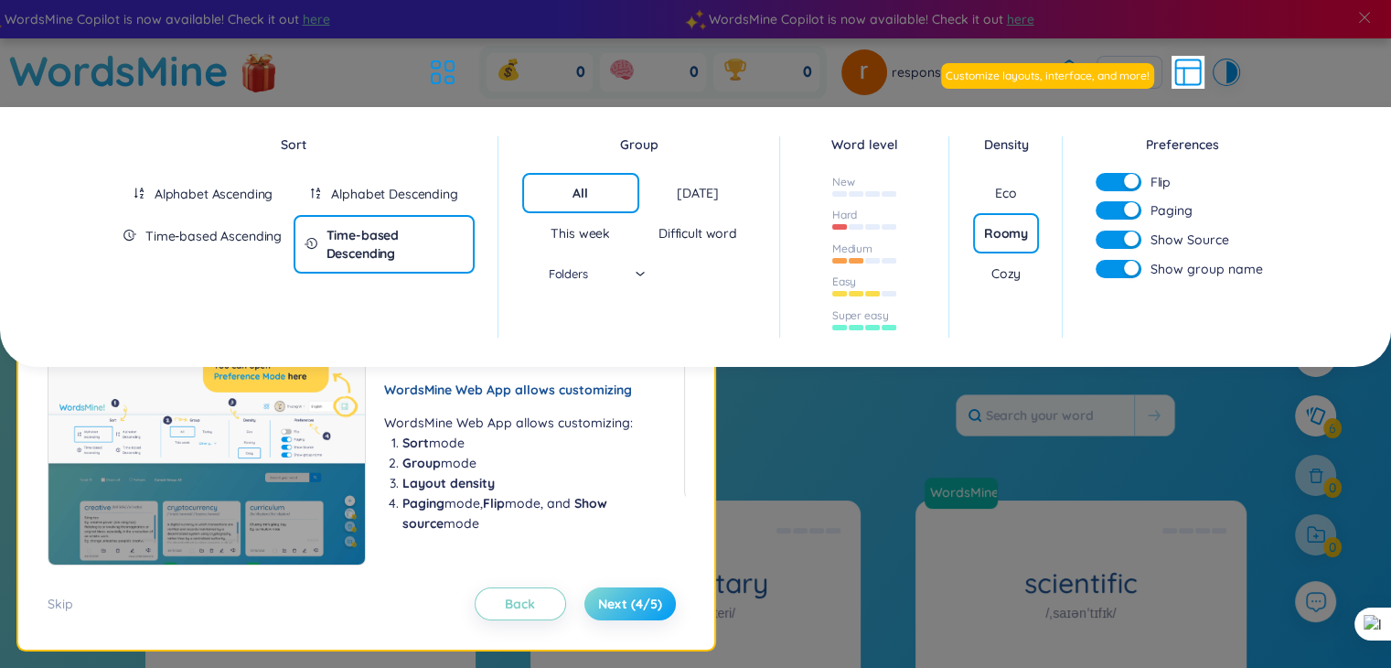
click at [639, 590] on button "Next (4/5)" at bounding box center [630, 603] width 91 height 33
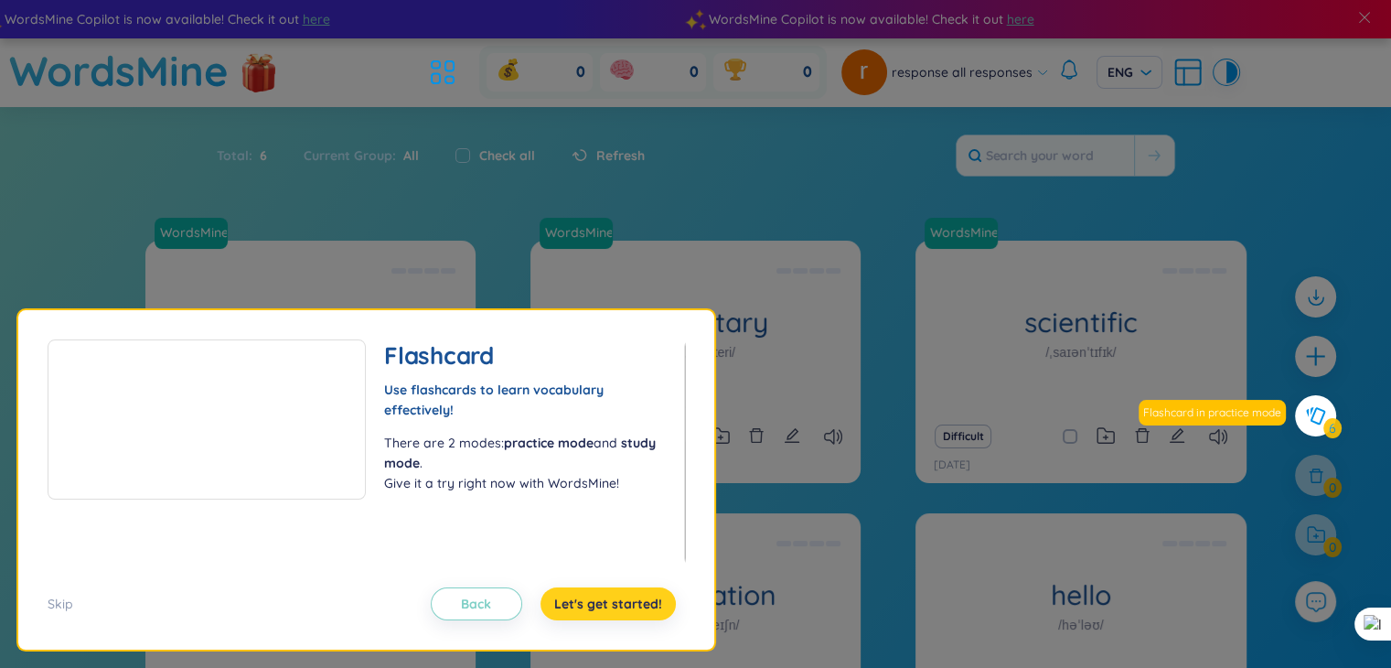
click at [607, 595] on span "Let's get started!" at bounding box center [608, 604] width 108 height 18
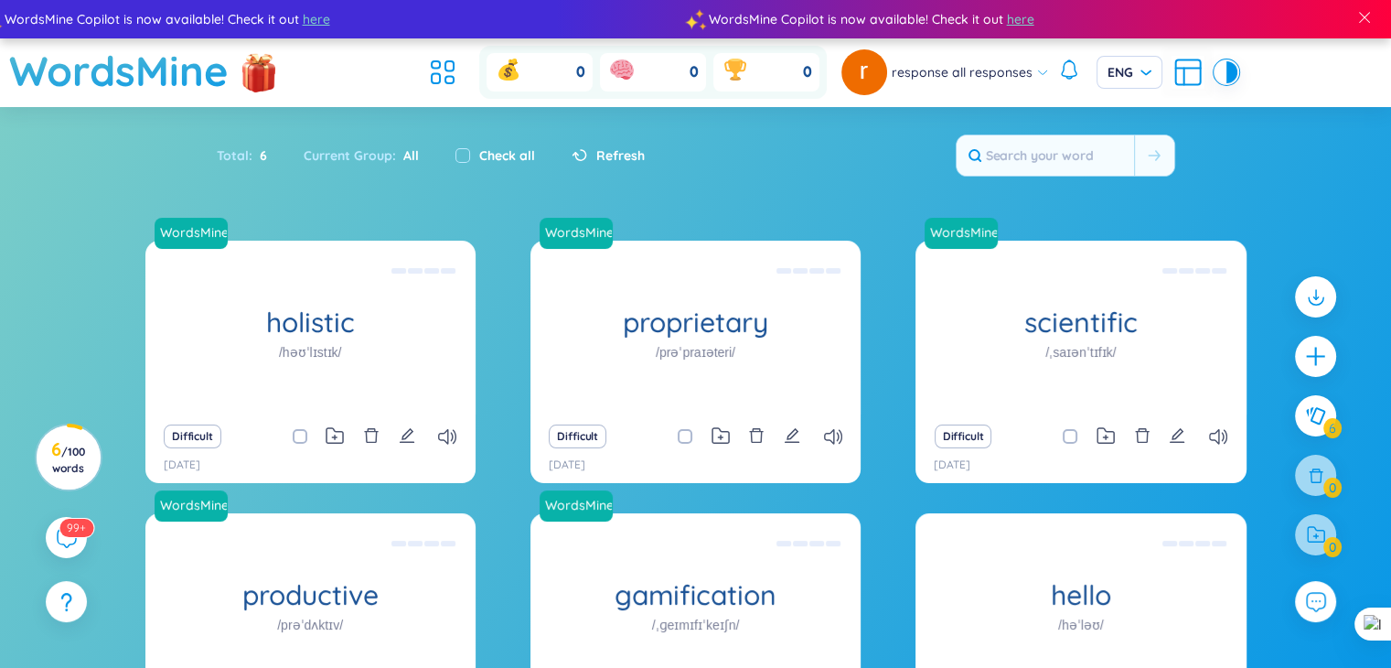
click at [520, 152] on label "Check all" at bounding box center [507, 155] width 56 height 20
checkbox input "true"
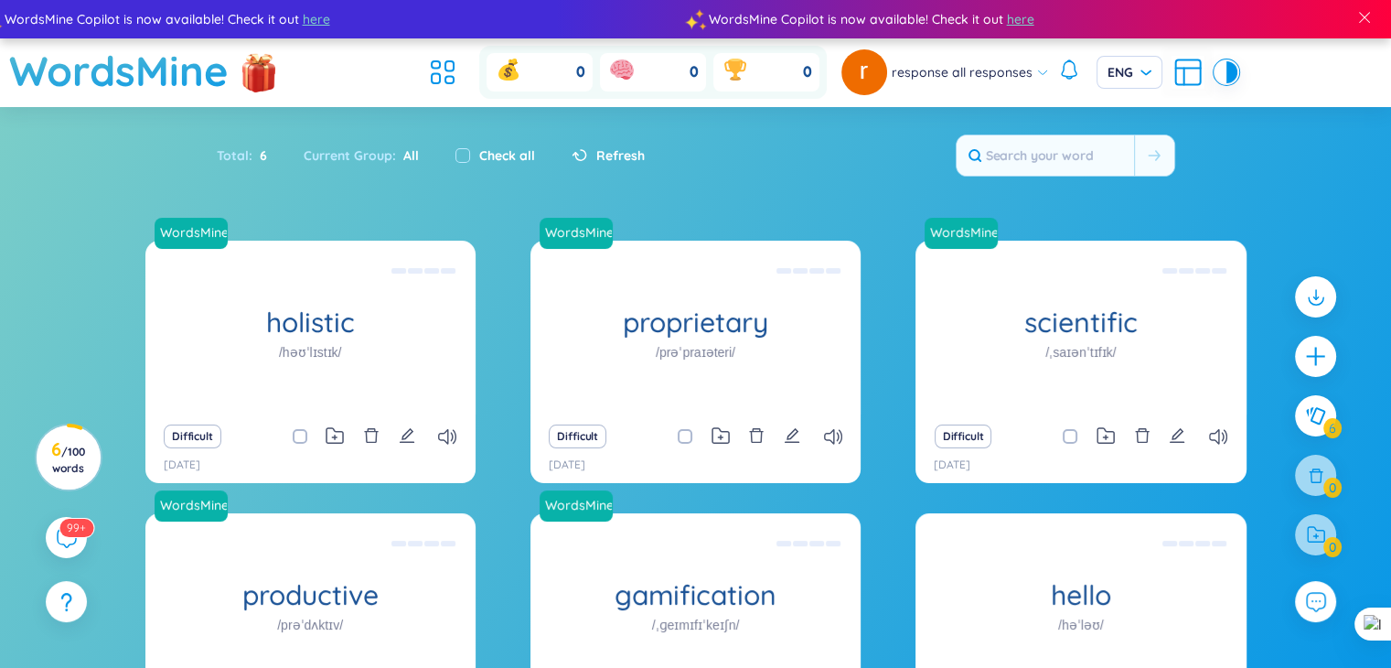
checkbox input "true"
click at [520, 152] on label "Check all" at bounding box center [507, 155] width 56 height 20
checkbox input "false"
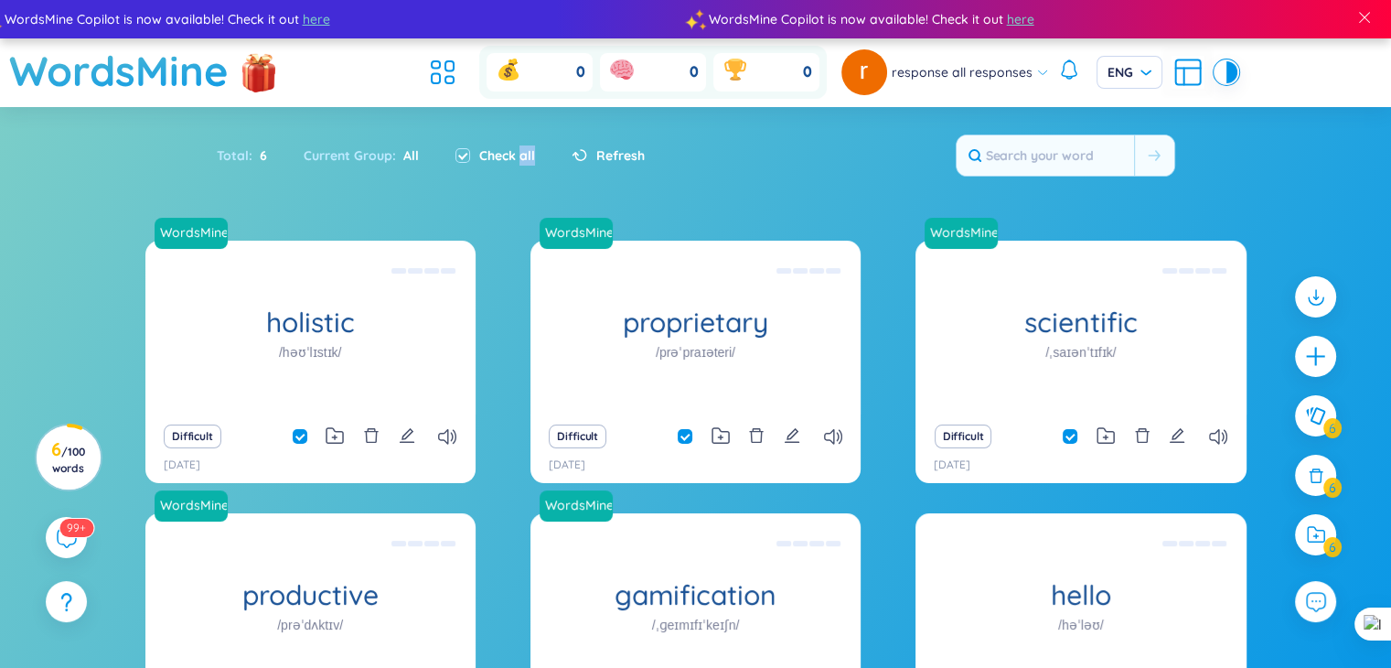
checkbox input "false"
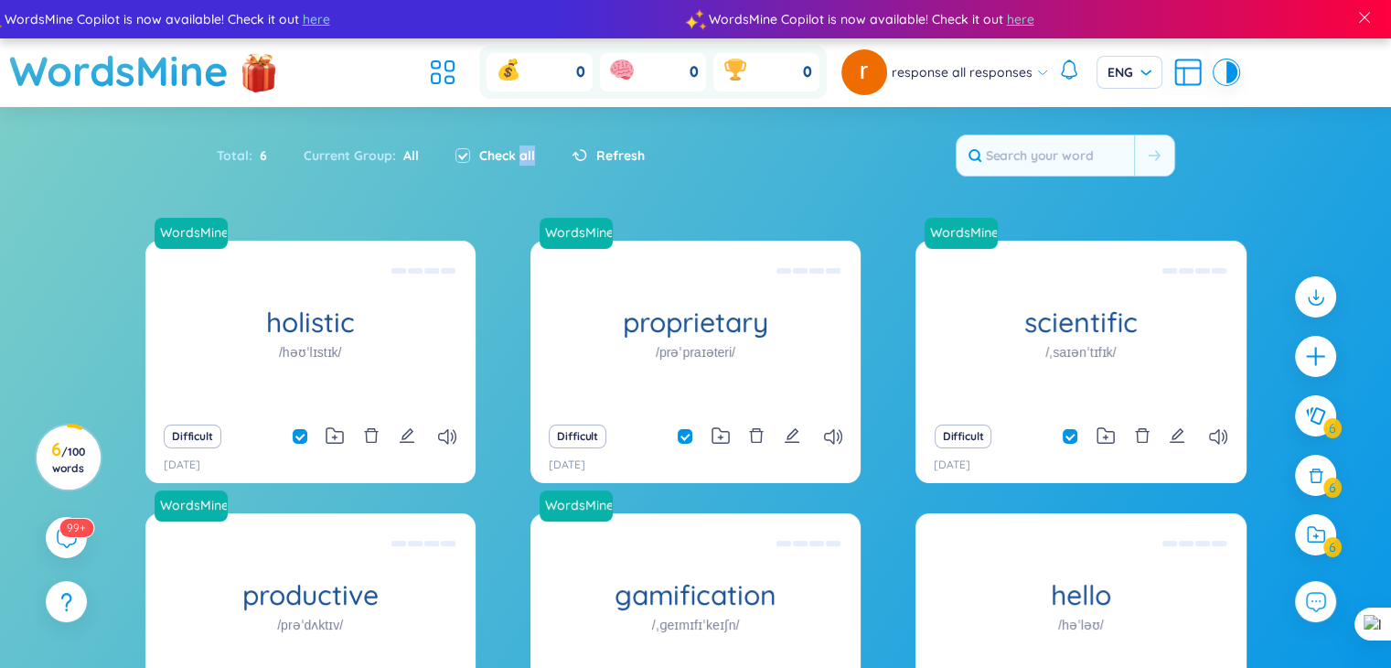
checkbox input "false"
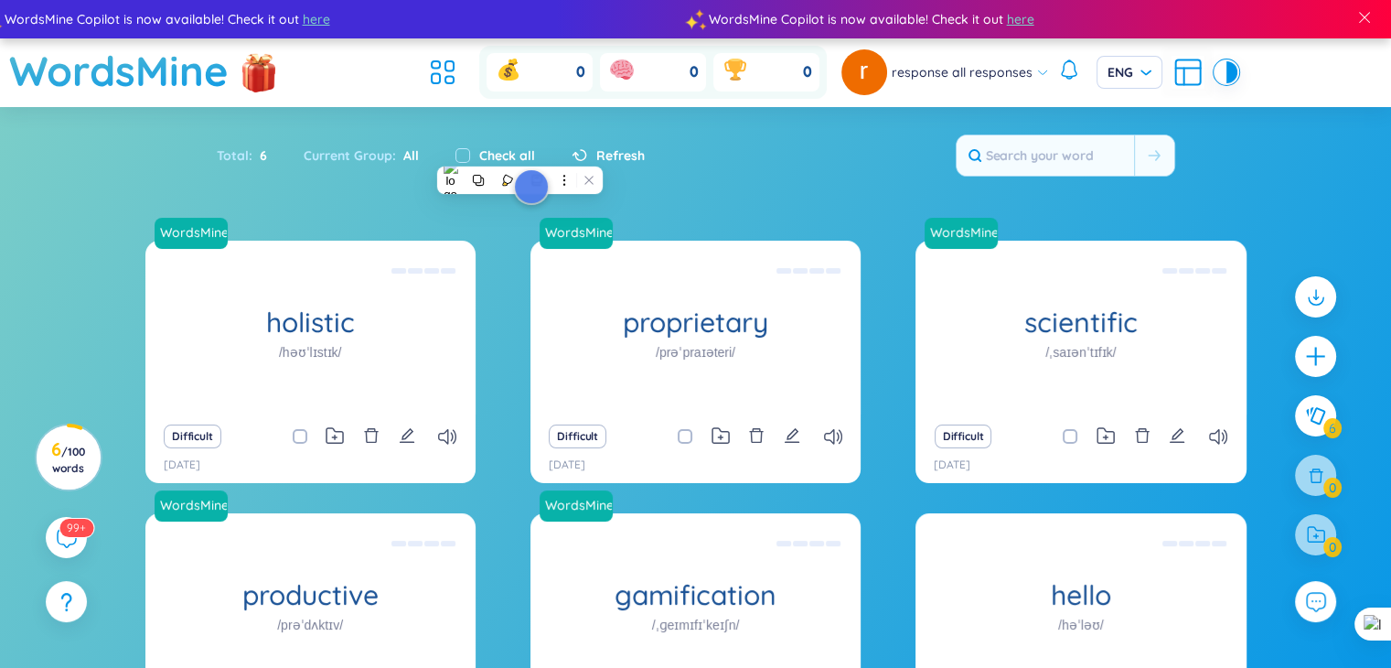
click at [497, 155] on label "Check all" at bounding box center [507, 155] width 56 height 20
checkbox input "true"
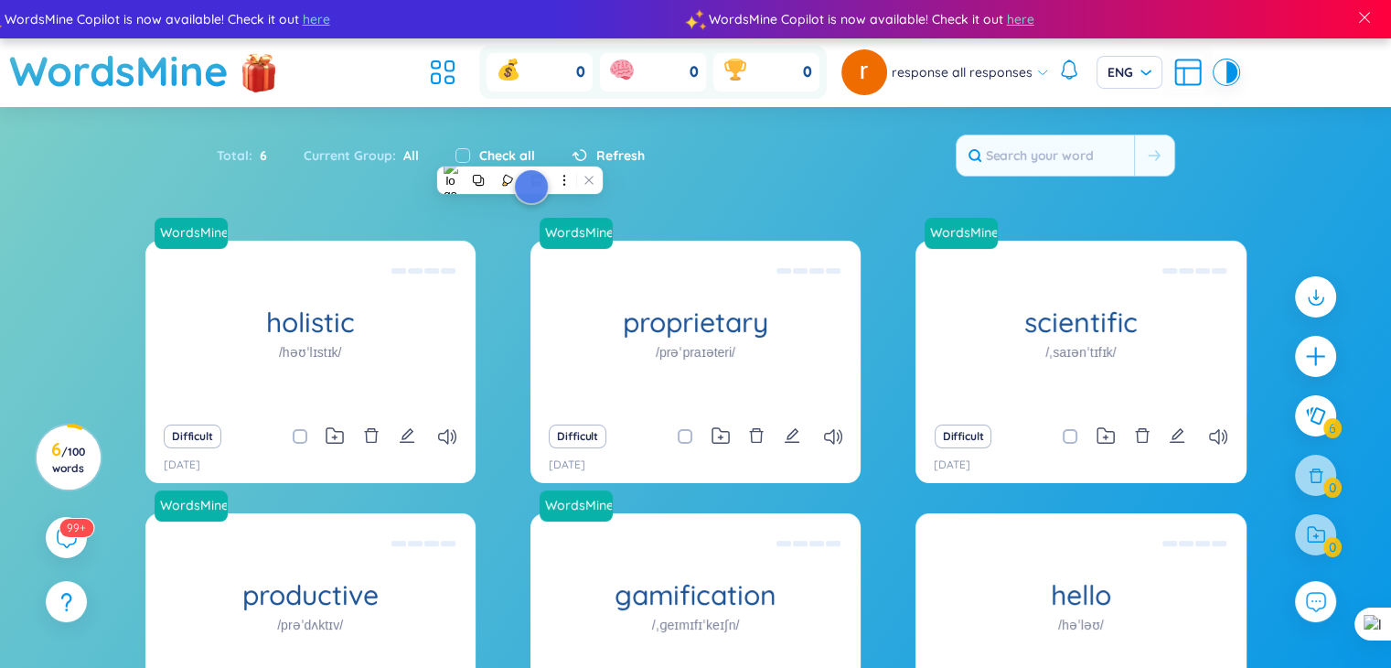
checkbox input "true"
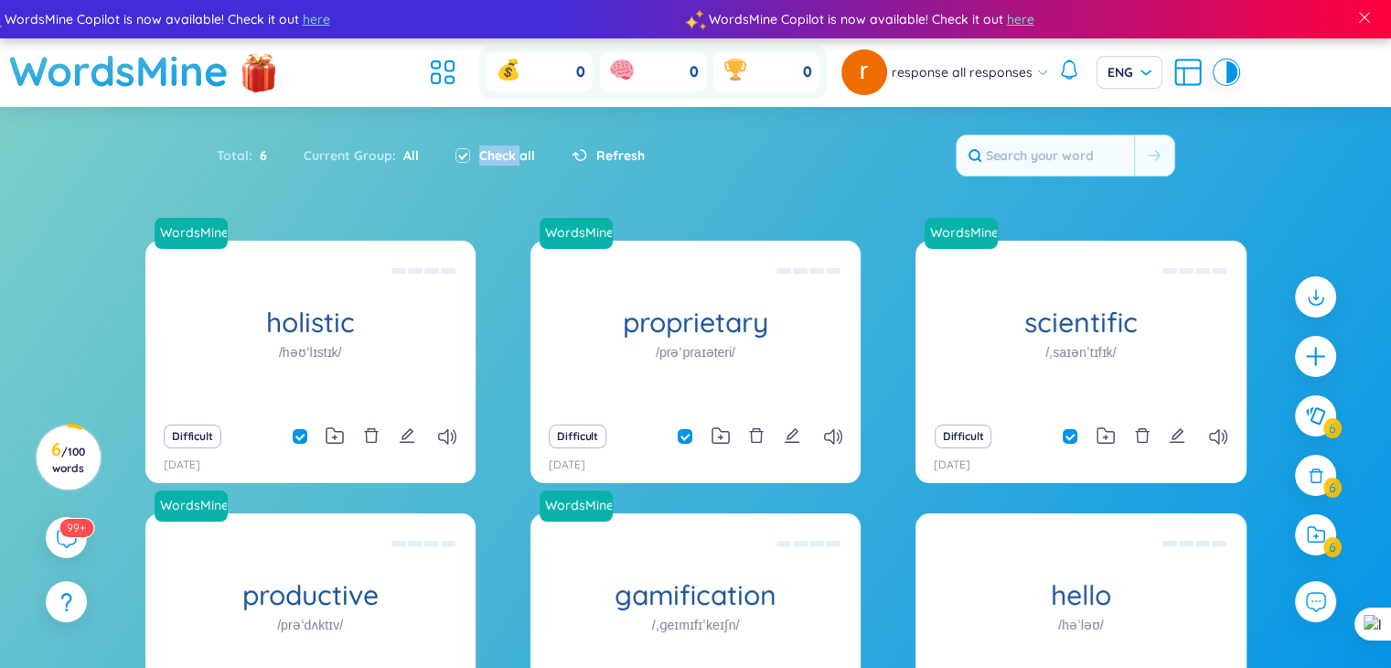
click at [497, 155] on label "Check all" at bounding box center [507, 155] width 56 height 20
checkbox input "false"
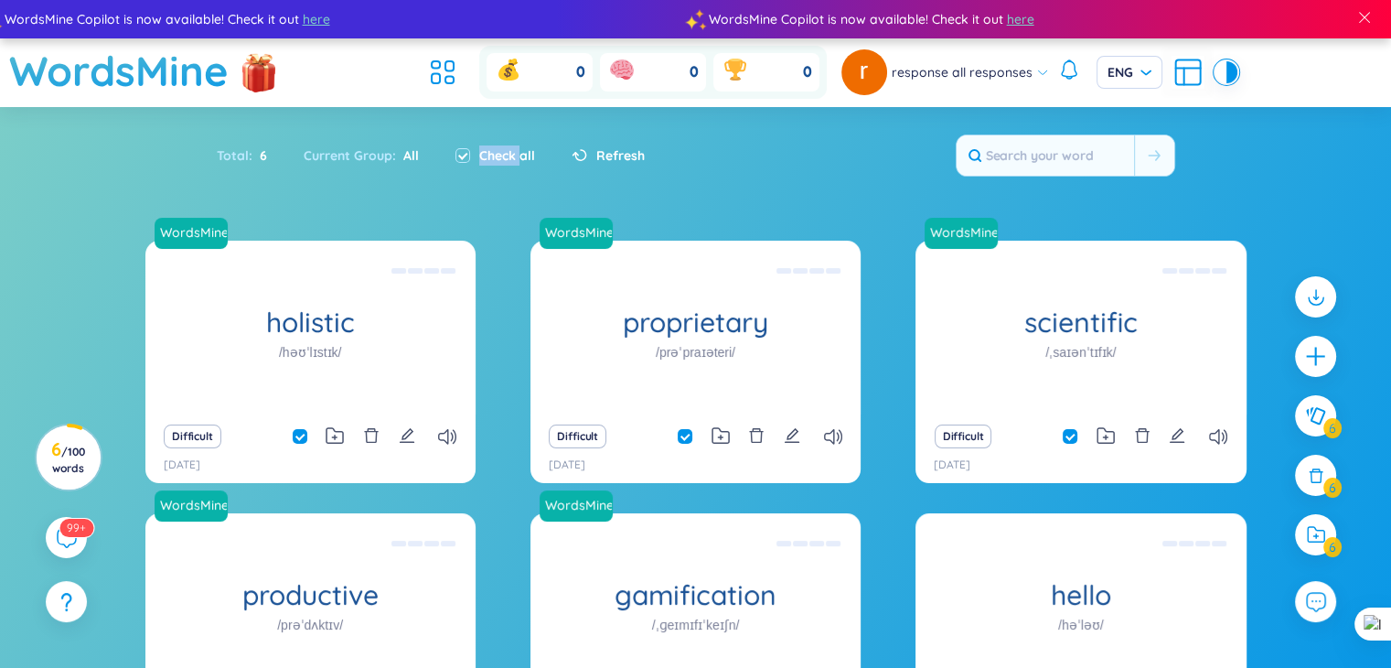
checkbox input "false"
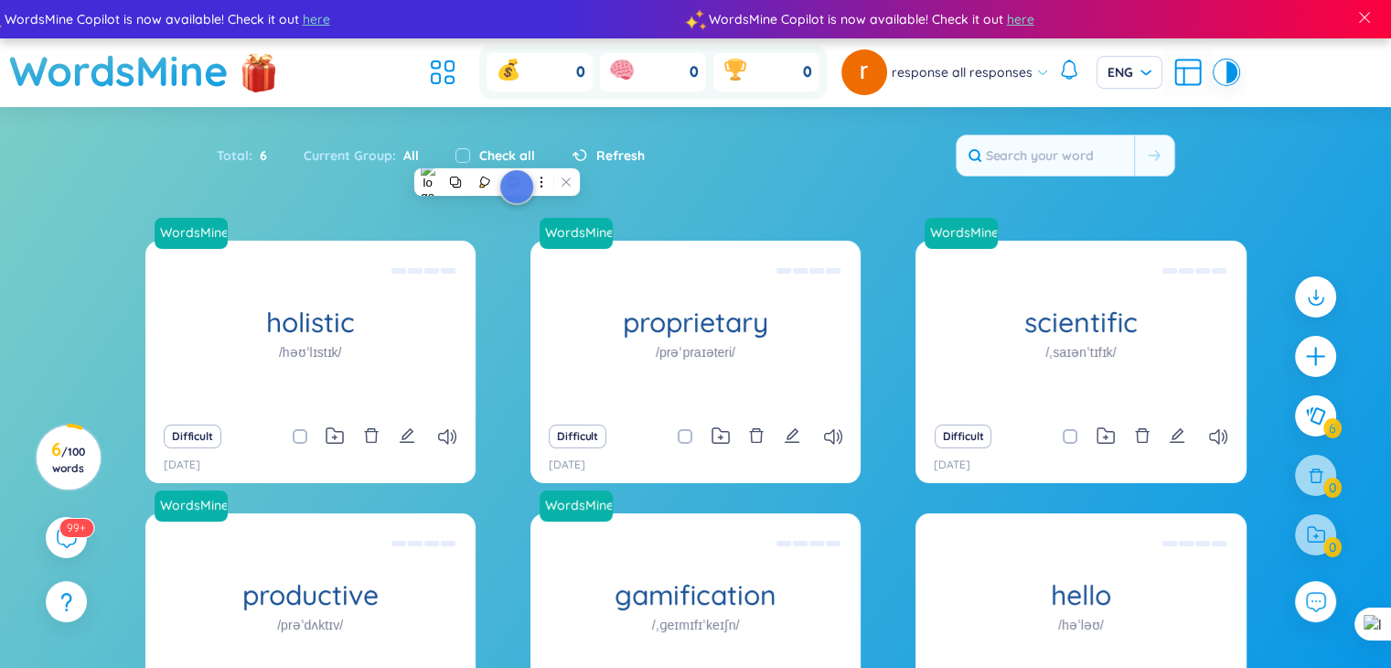
click at [1327, 130] on section "Sort Alphabet Ascending Alphabet Descending Time-based Ascending Time-based Des…" at bounding box center [695, 461] width 1391 height 708
